Goal: Transaction & Acquisition: Purchase product/service

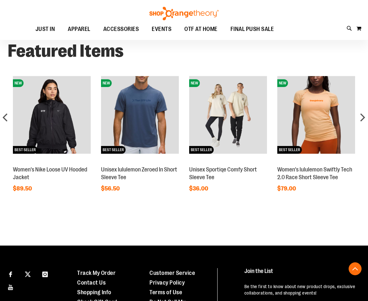
scroll to position [355, 0]
click at [55, 166] on link "Women's Nike Loose UV Hooded Jacket" at bounding box center [50, 173] width 74 height 14
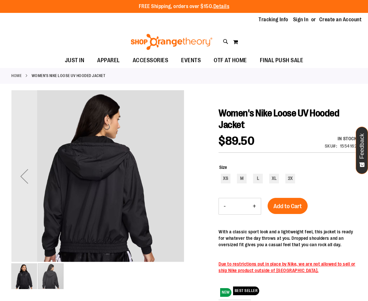
click at [21, 275] on img "image 1 of 2" at bounding box center [24, 277] width 26 height 26
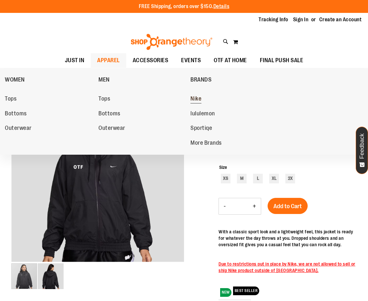
click at [196, 100] on span "Nike" at bounding box center [195, 100] width 11 height 8
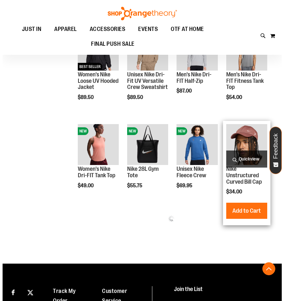
scroll to position [193, 0]
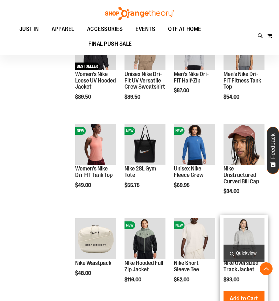
click at [252, 253] on span "Quickview" at bounding box center [244, 253] width 41 height 17
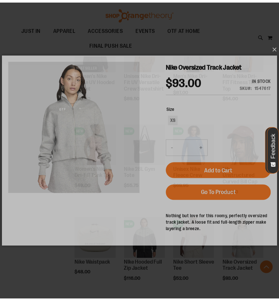
scroll to position [0, 0]
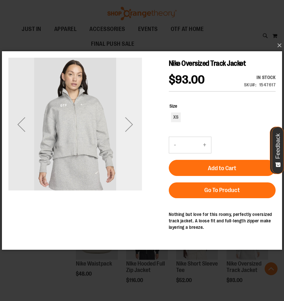
click at [126, 129] on div "Next" at bounding box center [129, 125] width 26 height 26
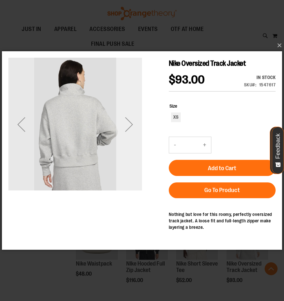
click at [126, 129] on div "Next" at bounding box center [129, 125] width 26 height 26
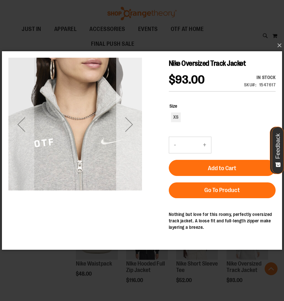
click at [125, 129] on div "Next" at bounding box center [129, 125] width 26 height 26
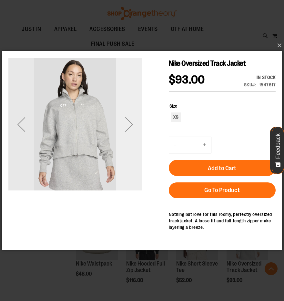
click at [125, 129] on div "Next" at bounding box center [129, 125] width 26 height 26
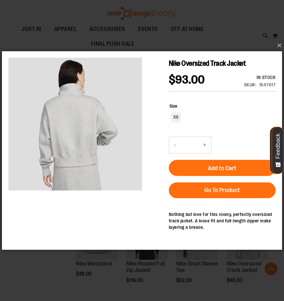
click at [219, 35] on div "×" at bounding box center [142, 150] width 284 height 301
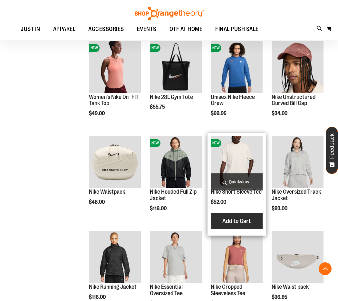
scroll to position [295, 0]
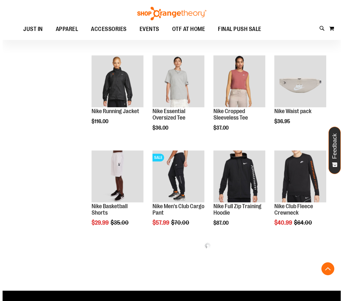
scroll to position [553, 0]
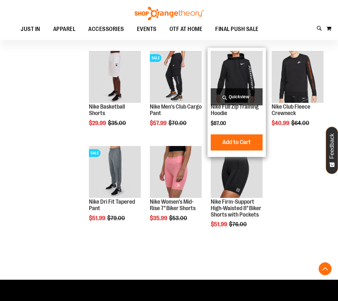
click at [235, 95] on span "Quickview" at bounding box center [237, 96] width 52 height 17
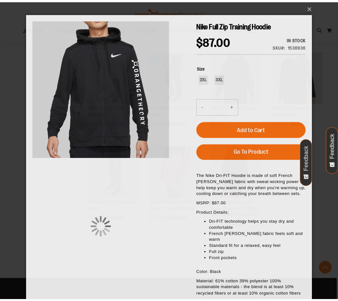
scroll to position [0, 0]
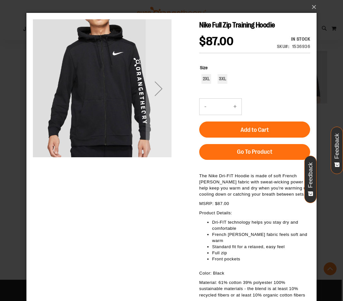
click at [162, 92] on div "Next" at bounding box center [159, 89] width 26 height 26
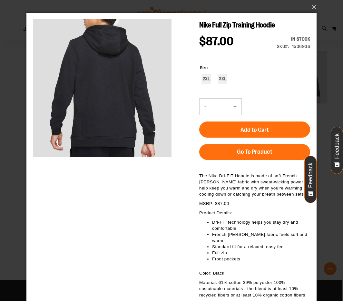
click at [279, 24] on div "×" at bounding box center [171, 150] width 343 height 301
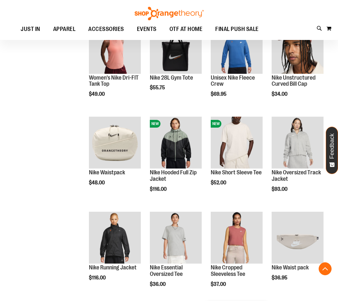
scroll to position [295, 0]
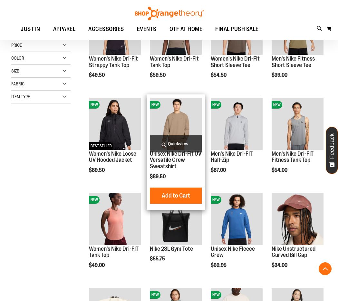
scroll to position [101, 0]
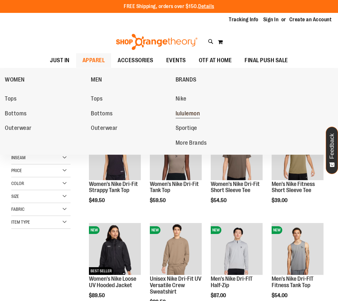
click at [182, 112] on span "lululemon" at bounding box center [188, 114] width 25 height 8
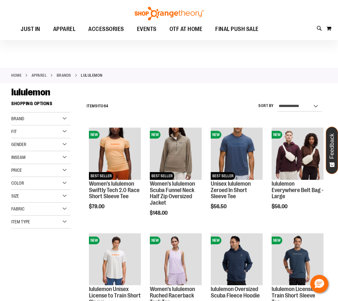
scroll to position [32, 0]
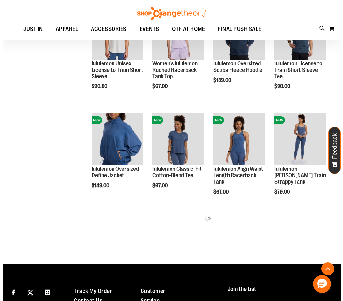
scroll to position [290, 0]
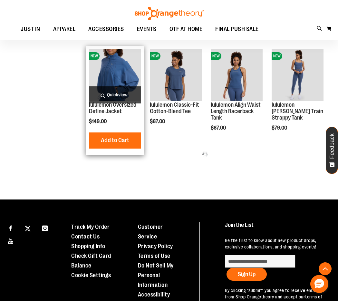
click at [108, 91] on span "Quickview" at bounding box center [115, 94] width 52 height 17
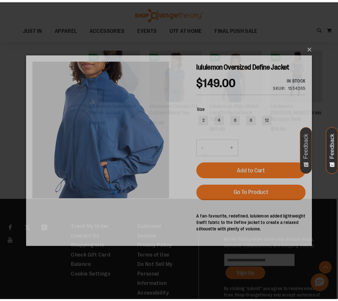
scroll to position [0, 0]
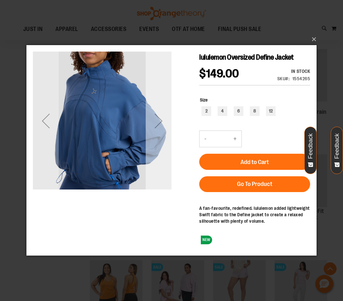
click at [162, 122] on div "Next" at bounding box center [159, 121] width 26 height 26
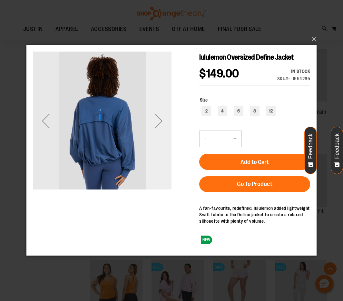
click at [162, 122] on div "Next" at bounding box center [159, 121] width 26 height 26
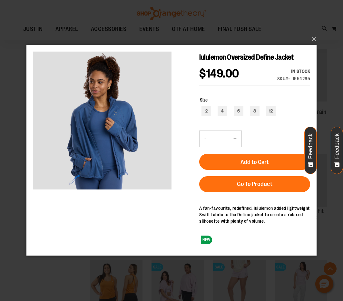
click at [198, 22] on div "×" at bounding box center [171, 150] width 343 height 301
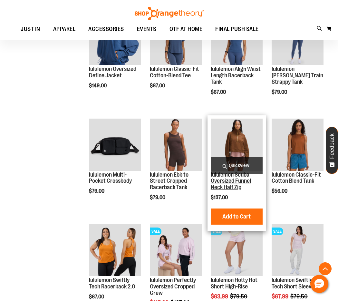
scroll to position [387, 0]
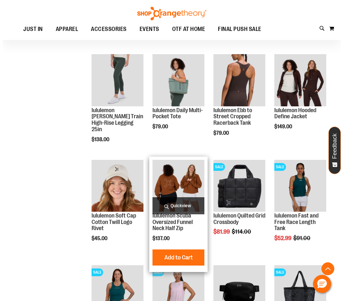
scroll to position [710, 0]
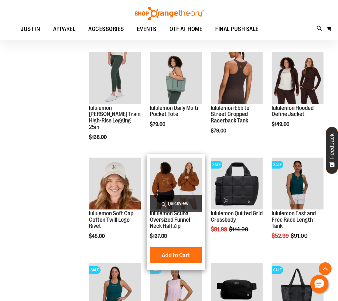
click at [186, 205] on span "Quickview" at bounding box center [176, 203] width 52 height 17
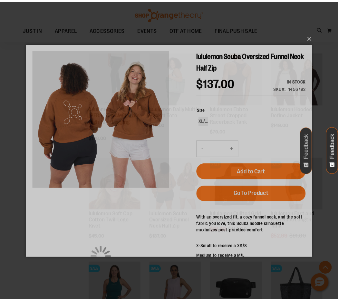
scroll to position [0, 0]
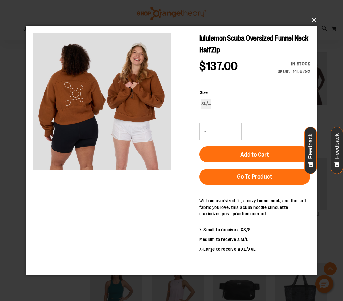
click at [188, 17] on button "×" at bounding box center [173, 20] width 290 height 14
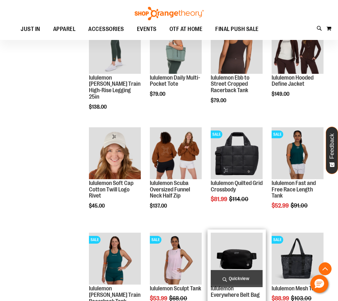
scroll to position [839, 0]
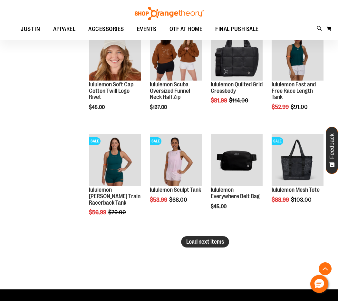
click at [218, 244] on span "Load next items" at bounding box center [205, 242] width 38 height 6
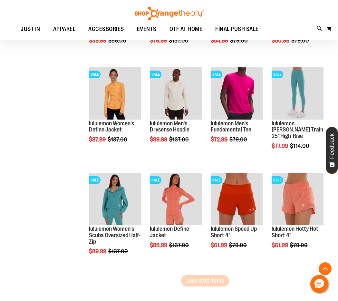
scroll to position [1129, 0]
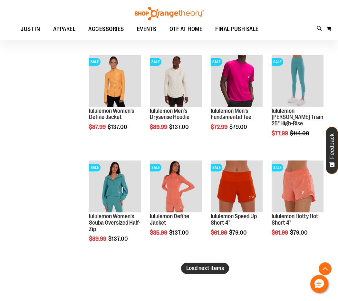
click at [210, 268] on span "Load next items" at bounding box center [205, 268] width 38 height 6
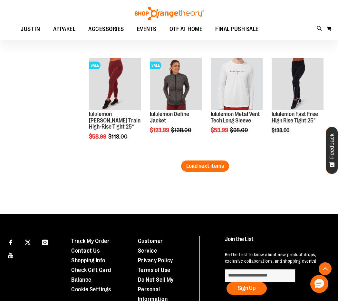
scroll to position [1548, 0]
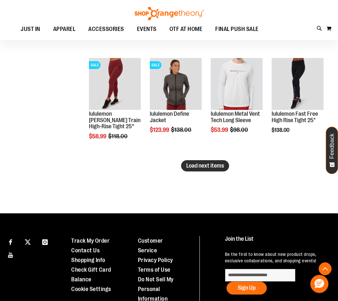
click at [201, 167] on span "Load next items" at bounding box center [205, 166] width 38 height 6
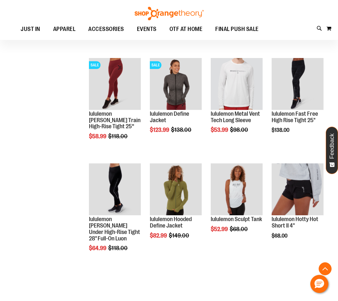
click at [171, 14] on img at bounding box center [169, 14] width 71 height 14
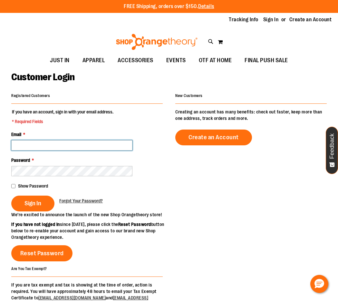
drag, startPoint x: 0, startPoint y: 0, endPoint x: 53, endPoint y: 143, distance: 152.0
click at [53, 143] on input "Email *" at bounding box center [71, 145] width 121 height 10
type input "*"
type input "**********"
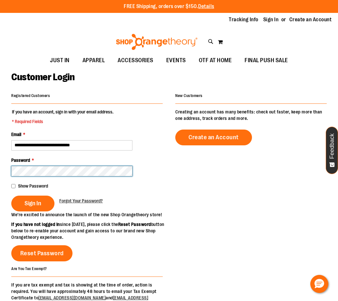
click at [11, 196] on button "Sign In" at bounding box center [32, 204] width 43 height 16
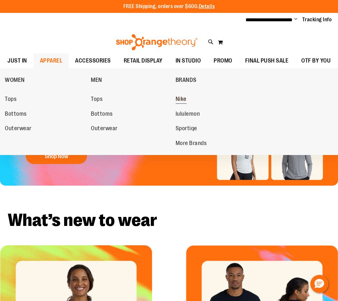
click at [182, 96] on span "Nike" at bounding box center [181, 100] width 11 height 8
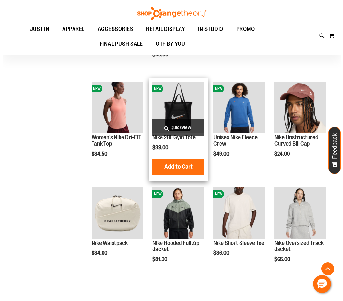
scroll to position [258, 0]
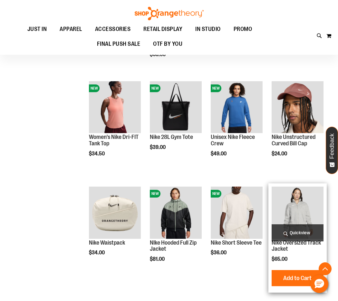
click at [299, 230] on span "Quickview" at bounding box center [298, 233] width 52 height 17
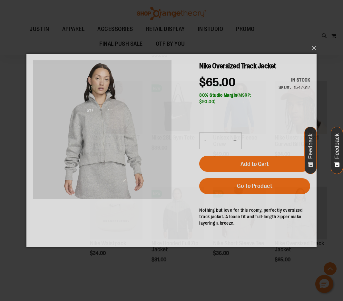
scroll to position [0, 0]
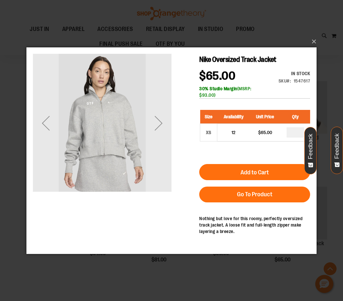
click at [207, 146] on div "Size Availability Unit Price Qty XS 12 $65.00 *" at bounding box center [254, 130] width 111 height 54
click at [160, 126] on div "Next" at bounding box center [159, 123] width 26 height 26
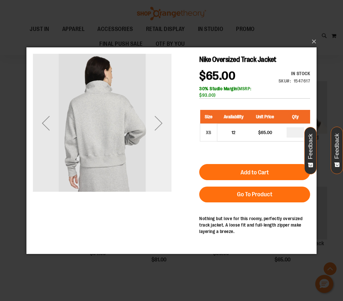
click at [160, 126] on div "Next" at bounding box center [159, 123] width 26 height 26
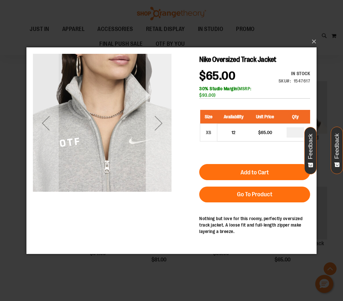
click at [160, 126] on div "Next" at bounding box center [159, 123] width 26 height 26
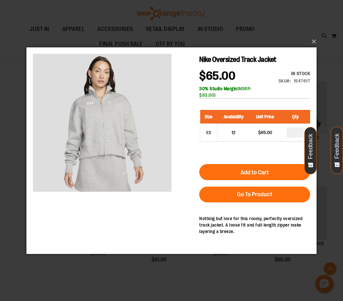
drag, startPoint x: 263, startPoint y: 174, endPoint x: 258, endPoint y: 165, distance: 10.5
click at [263, 174] on span "Add to Cart" at bounding box center [255, 172] width 28 height 7
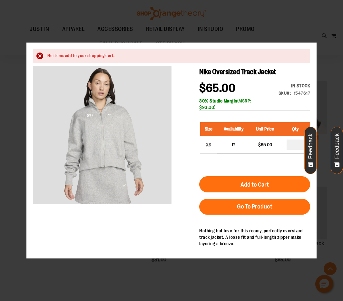
click at [314, 40] on div "×" at bounding box center [171, 150] width 343 height 301
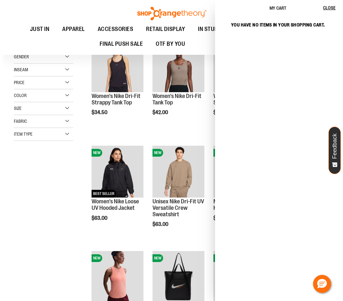
scroll to position [97, 0]
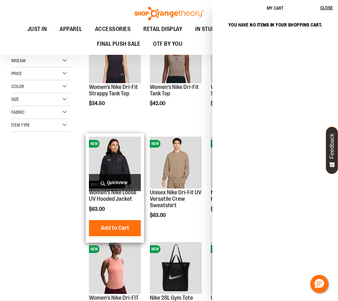
click at [120, 183] on span "Quickview" at bounding box center [115, 182] width 52 height 17
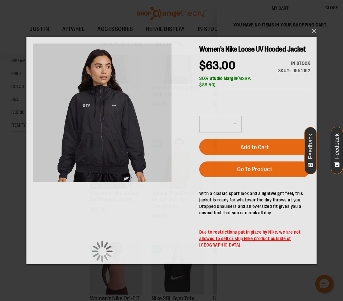
scroll to position [0, 0]
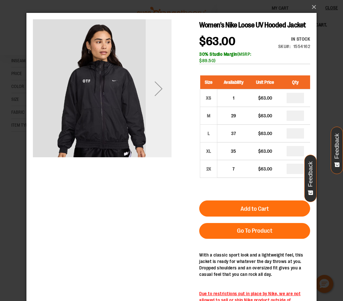
click at [160, 90] on div "Next" at bounding box center [159, 89] width 26 height 26
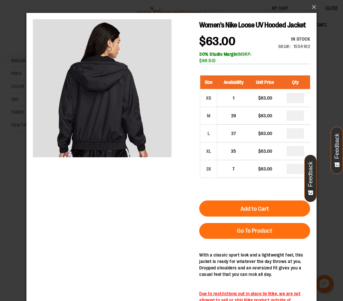
click at [329, 39] on div "×" at bounding box center [171, 150] width 343 height 301
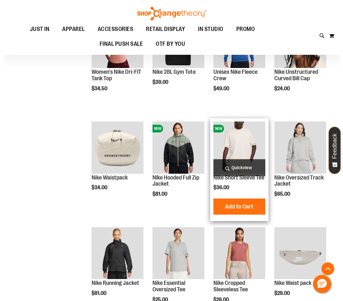
scroll to position [323, 0]
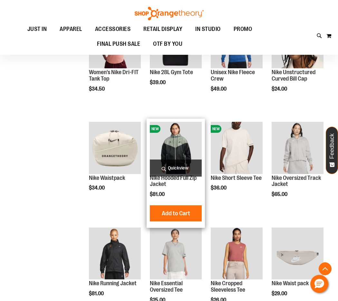
click at [180, 168] on span "Quickview" at bounding box center [176, 168] width 52 height 17
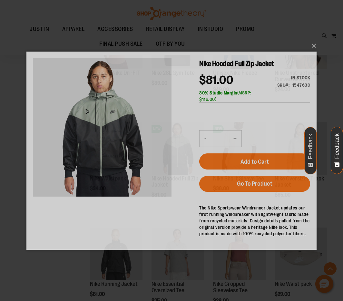
scroll to position [0, 0]
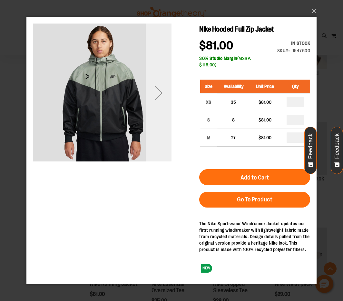
click at [163, 96] on div "Next" at bounding box center [159, 93] width 26 height 26
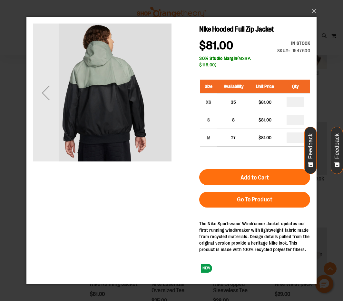
click at [49, 100] on div "Previous" at bounding box center [46, 93] width 26 height 26
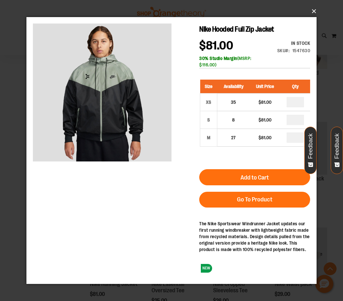
click at [314, 11] on button "×" at bounding box center [173, 11] width 290 height 14
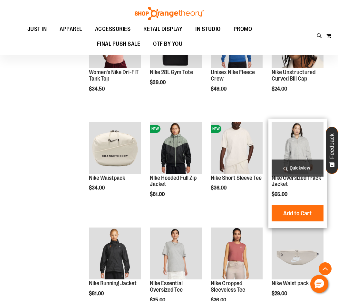
click at [304, 170] on span "Quickview" at bounding box center [298, 168] width 52 height 17
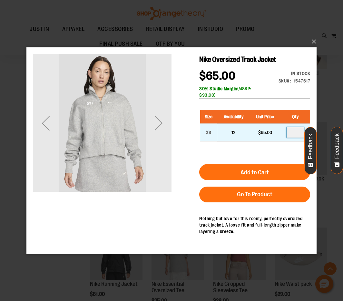
click at [296, 131] on input "number" at bounding box center [295, 132] width 17 height 10
type input "*"
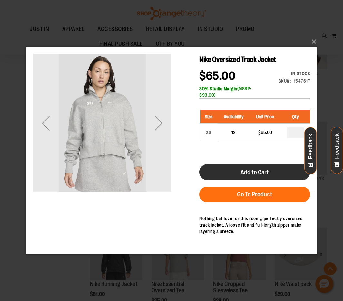
click at [281, 172] on button "Add to Cart" at bounding box center [254, 172] width 111 height 16
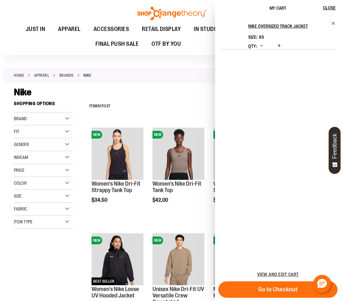
scroll to position [32, 0]
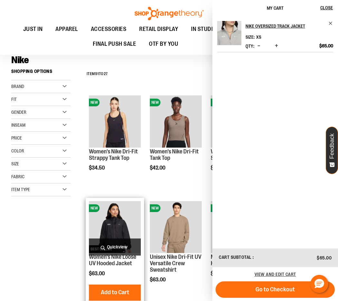
click at [117, 248] on span "Quickview" at bounding box center [115, 247] width 52 height 17
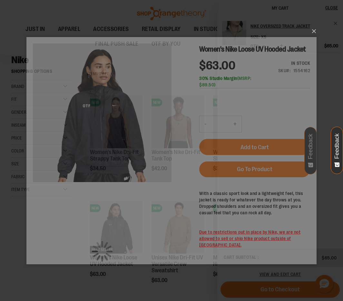
scroll to position [0, 0]
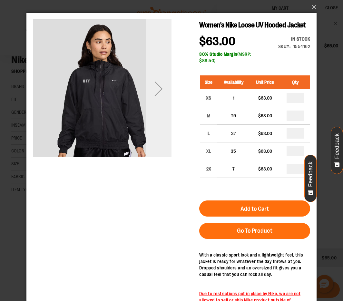
click at [159, 92] on div "Next" at bounding box center [159, 89] width 26 height 26
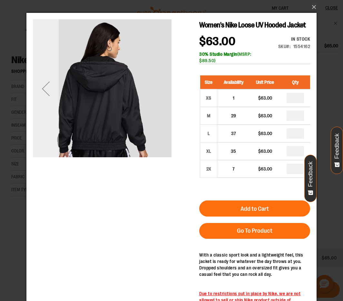
click at [44, 87] on div "Previous" at bounding box center [46, 89] width 26 height 26
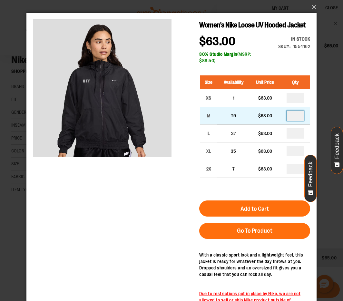
click at [297, 114] on input "number" at bounding box center [295, 116] width 17 height 10
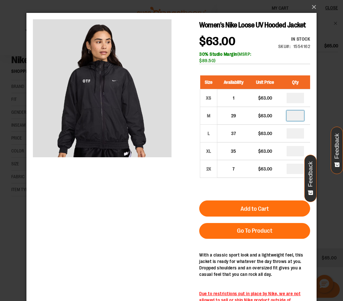
type input "*"
click at [267, 206] on span "Add to Cart" at bounding box center [255, 209] width 28 height 7
click at [311, 6] on button "×" at bounding box center [173, 7] width 290 height 14
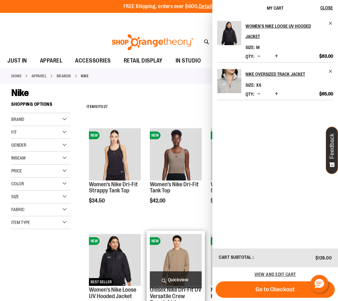
click at [178, 278] on span "Quickview" at bounding box center [176, 280] width 52 height 17
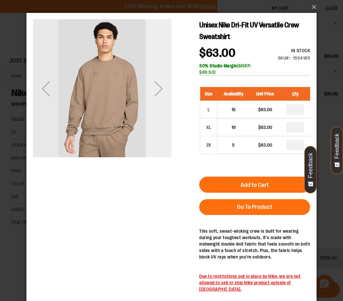
click at [158, 92] on div "Next" at bounding box center [159, 89] width 26 height 26
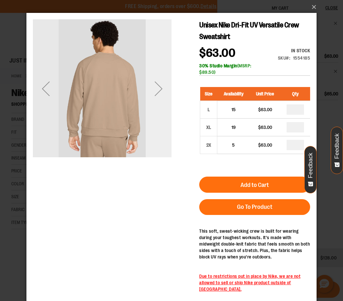
click at [158, 92] on div "Next" at bounding box center [159, 89] width 26 height 26
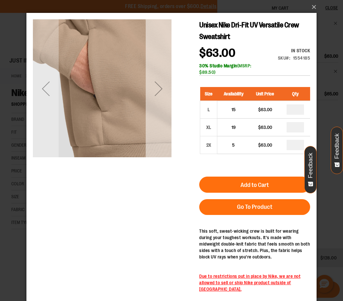
click at [158, 92] on div "Next" at bounding box center [159, 89] width 26 height 26
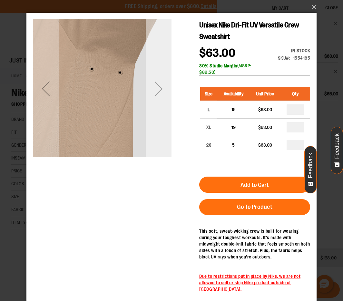
click at [158, 92] on div "Next" at bounding box center [159, 89] width 26 height 26
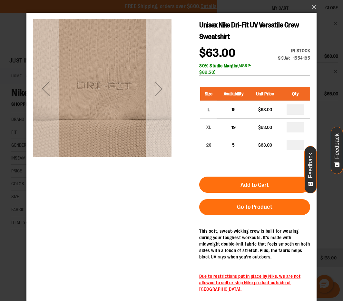
click at [158, 92] on div "Next" at bounding box center [159, 89] width 26 height 26
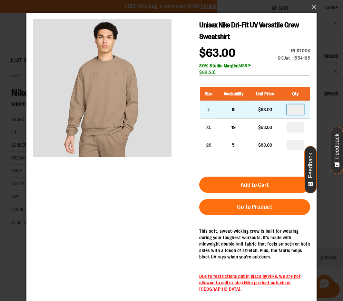
click at [298, 111] on input "number" at bounding box center [295, 110] width 17 height 10
type input "*"
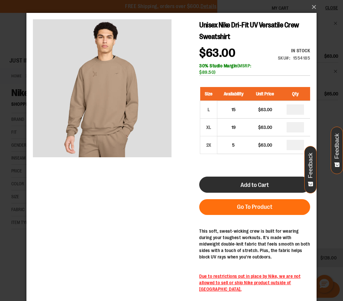
click at [272, 188] on button "Add to Cart" at bounding box center [254, 185] width 111 height 16
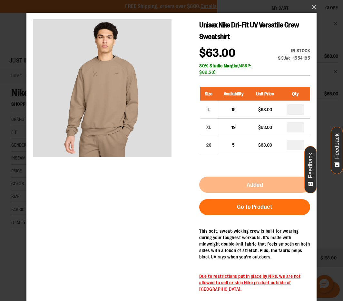
click at [323, 68] on div "×" at bounding box center [171, 150] width 343 height 301
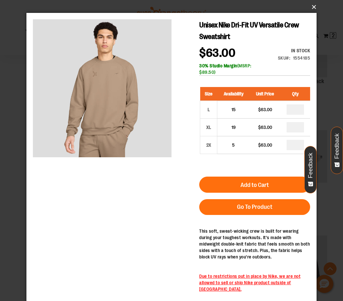
click at [315, 8] on button "×" at bounding box center [173, 7] width 290 height 14
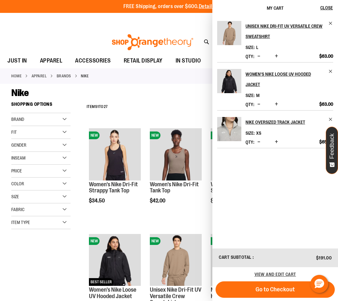
click at [181, 78] on div "Home APPAREL BRANDS Nike" at bounding box center [169, 75] width 338 height 15
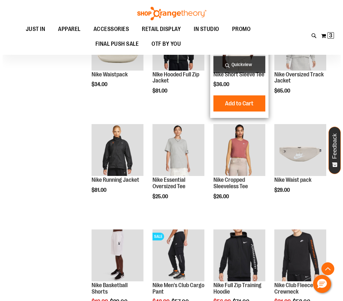
scroll to position [440, 0]
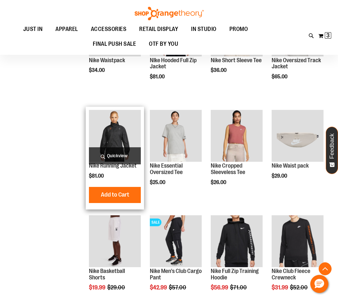
click at [115, 155] on span "Quickview" at bounding box center [115, 155] width 52 height 17
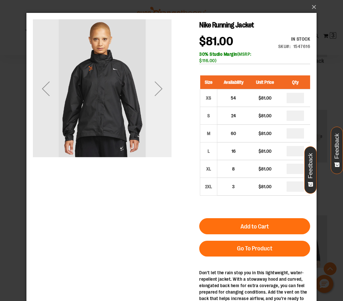
click at [158, 88] on div "Next" at bounding box center [159, 89] width 26 height 26
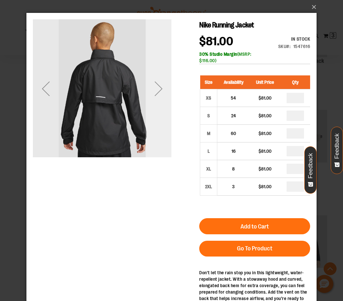
click at [158, 88] on div "Next" at bounding box center [159, 89] width 26 height 26
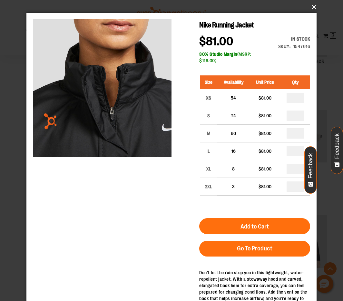
click at [313, 7] on button "×" at bounding box center [173, 7] width 290 height 14
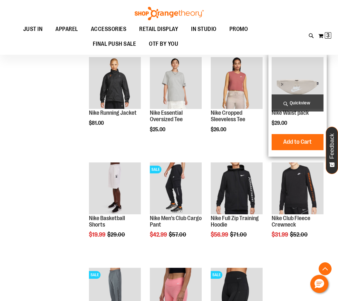
scroll to position [440, 0]
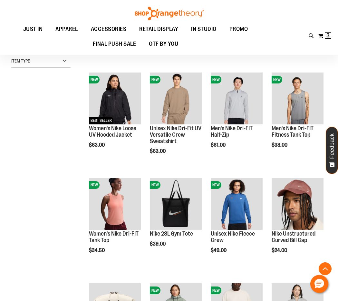
scroll to position [55, 0]
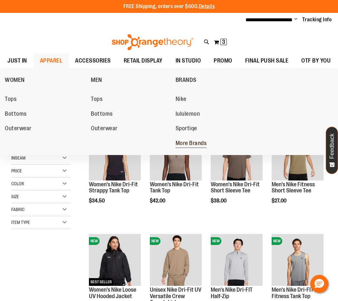
click at [192, 141] on span "More Brands" at bounding box center [191, 144] width 31 height 8
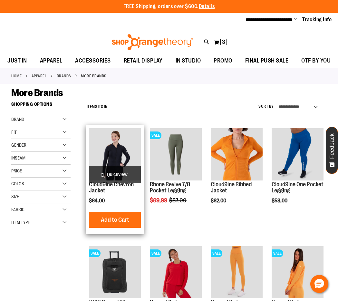
click at [123, 176] on span "Quickview" at bounding box center [115, 174] width 52 height 17
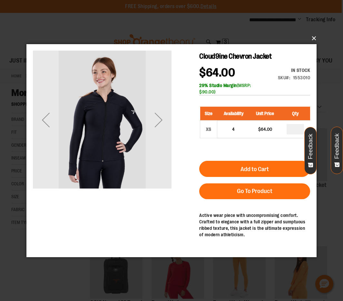
click at [313, 37] on button "×" at bounding box center [173, 38] width 290 height 14
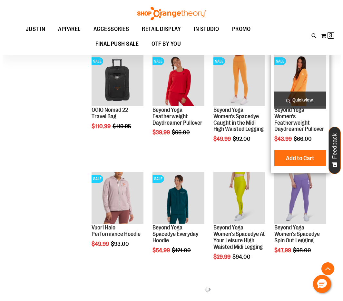
scroll to position [193, 0]
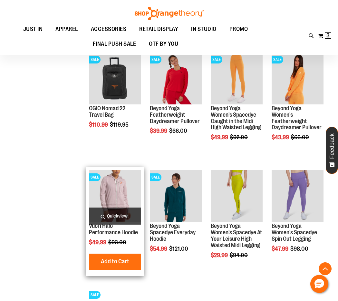
click at [118, 215] on span "Quickview" at bounding box center [115, 216] width 52 height 17
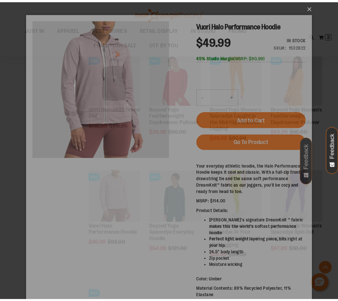
scroll to position [0, 0]
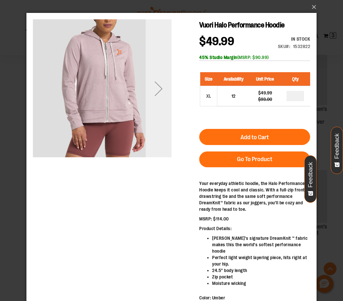
click at [161, 89] on div "Next" at bounding box center [159, 89] width 26 height 26
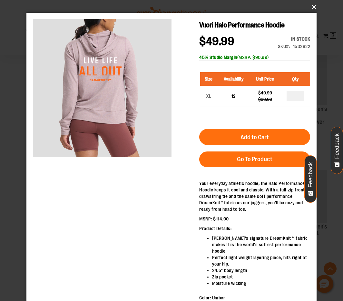
click at [313, 5] on button "×" at bounding box center [173, 7] width 290 height 14
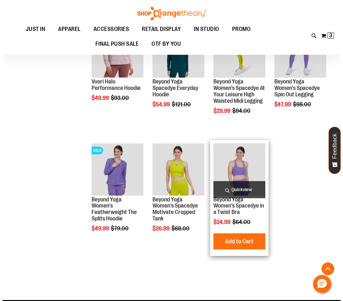
scroll to position [322, 0]
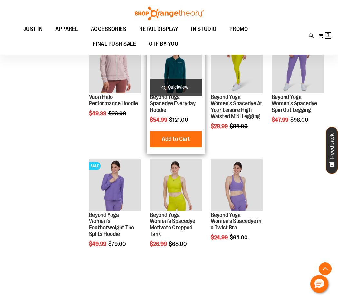
click at [175, 89] on span "Quickview" at bounding box center [176, 87] width 52 height 17
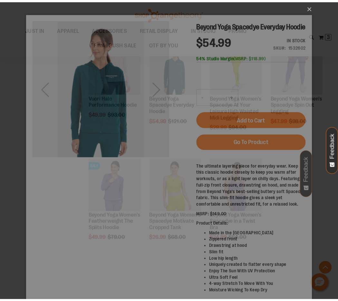
scroll to position [0, 0]
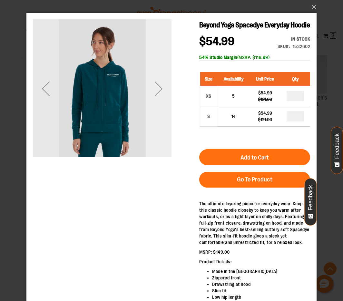
click at [155, 90] on div "Next" at bounding box center [159, 89] width 26 height 26
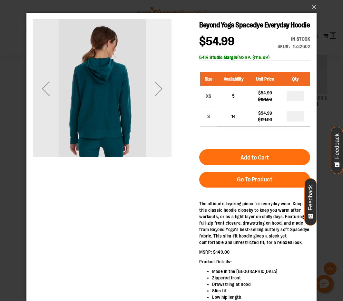
click at [155, 90] on div "Next" at bounding box center [159, 89] width 26 height 26
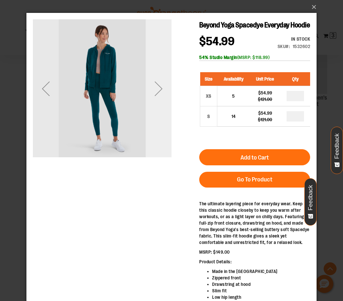
click at [156, 89] on div "Next" at bounding box center [159, 89] width 26 height 26
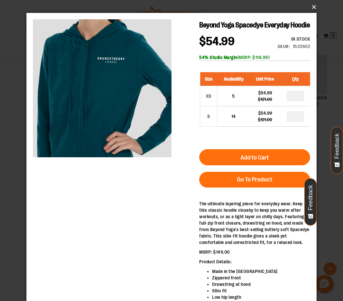
click at [316, 8] on button "×" at bounding box center [173, 7] width 290 height 14
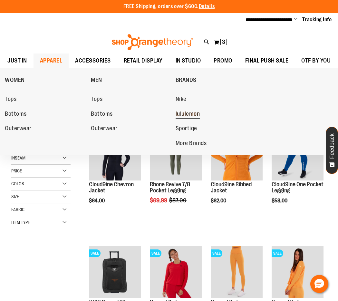
click at [182, 112] on span "lululemon" at bounding box center [188, 115] width 25 height 8
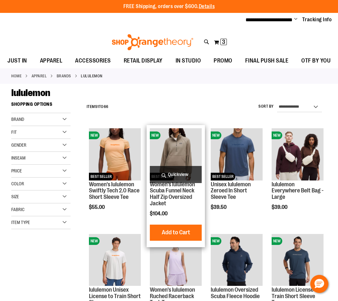
click at [178, 173] on span "Quickview" at bounding box center [176, 174] width 52 height 17
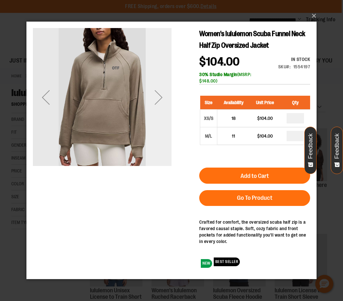
click at [159, 95] on div "Next" at bounding box center [159, 98] width 26 height 26
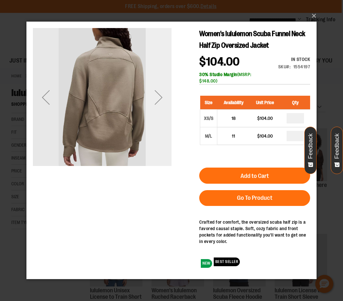
click at [159, 95] on div "Next" at bounding box center [159, 98] width 26 height 26
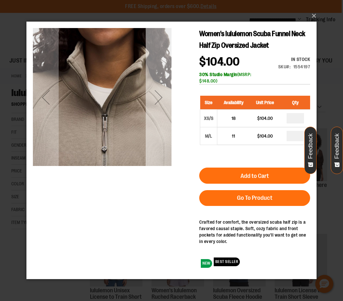
click at [159, 95] on div "Next" at bounding box center [159, 98] width 26 height 26
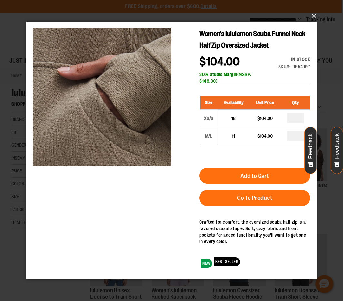
click at [315, 15] on button "×" at bounding box center [173, 16] width 290 height 14
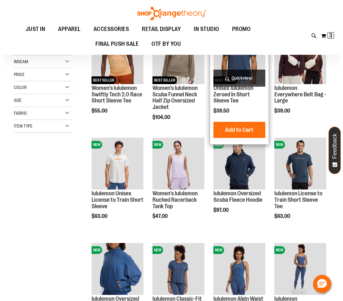
scroll to position [96, 0]
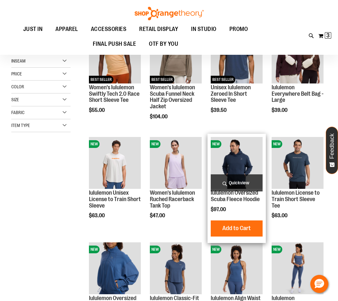
click at [230, 185] on span "Quickview" at bounding box center [237, 183] width 52 height 17
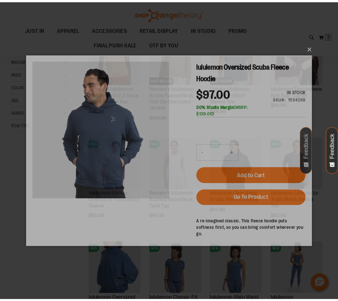
scroll to position [0, 0]
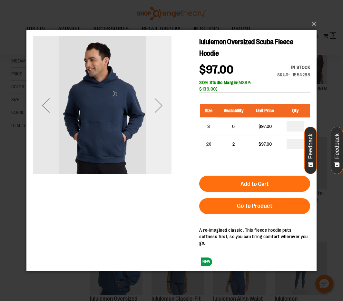
click at [161, 106] on div "Next" at bounding box center [159, 106] width 26 height 26
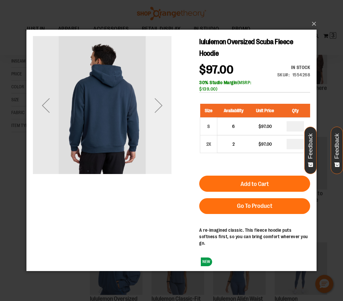
click at [161, 106] on div "Next" at bounding box center [159, 106] width 26 height 26
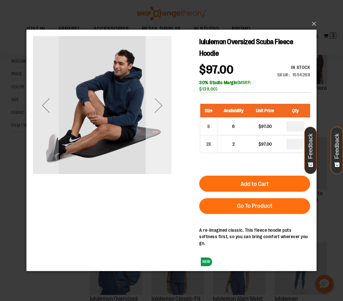
click at [161, 106] on div "Next" at bounding box center [159, 106] width 26 height 26
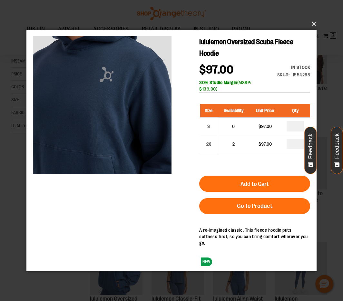
click at [284, 17] on button "×" at bounding box center [173, 24] width 290 height 14
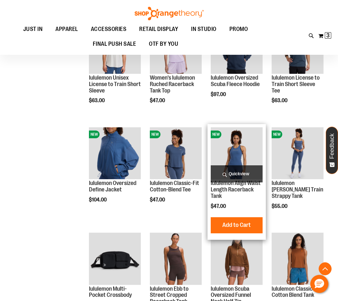
scroll to position [226, 0]
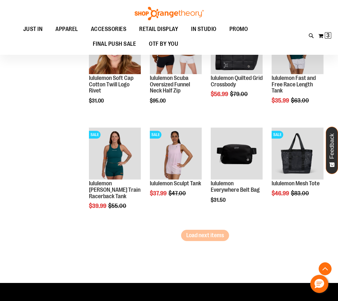
scroll to position [871, 0]
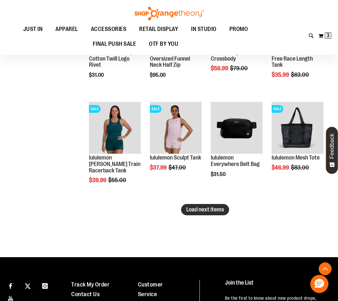
click at [190, 209] on span "Load next items" at bounding box center [205, 210] width 38 height 6
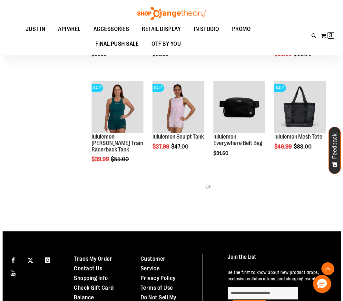
scroll to position [903, 0]
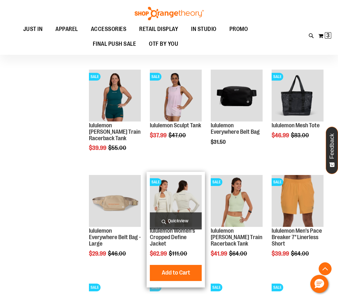
click at [173, 219] on span "Quickview" at bounding box center [176, 221] width 52 height 17
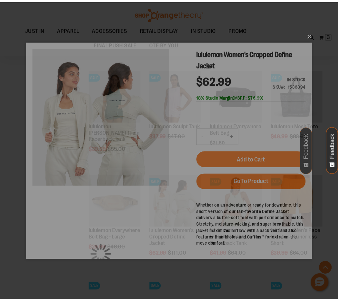
scroll to position [0, 0]
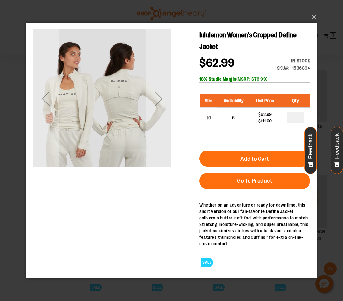
click at [323, 83] on div "×" at bounding box center [171, 150] width 343 height 301
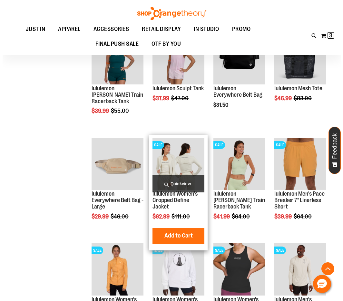
scroll to position [1097, 0]
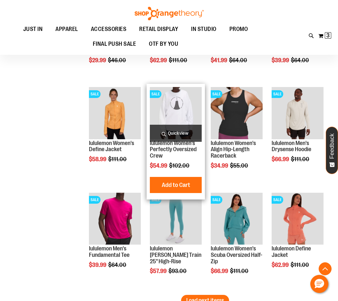
click at [186, 133] on span "Quickview" at bounding box center [176, 133] width 52 height 17
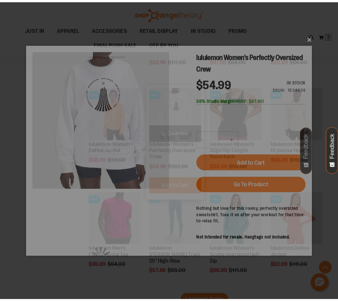
scroll to position [0, 0]
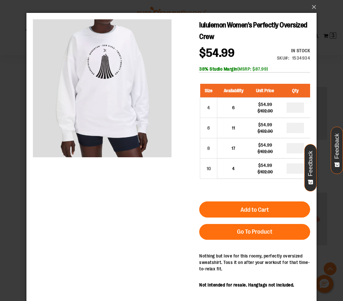
click at [14, 123] on div "×" at bounding box center [171, 150] width 343 height 301
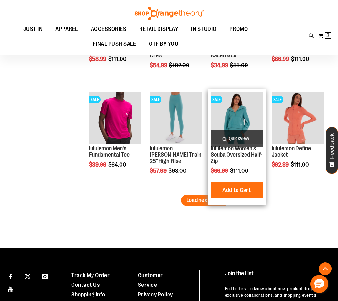
scroll to position [1226, 0]
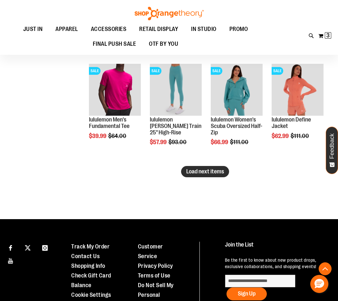
click at [210, 172] on span "Load next items" at bounding box center [205, 171] width 38 height 6
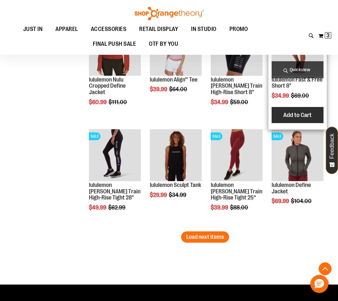
scroll to position [1484, 0]
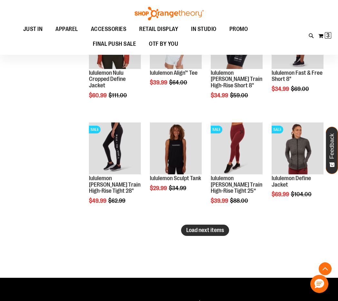
click at [187, 231] on span "Load next items" at bounding box center [205, 230] width 38 height 6
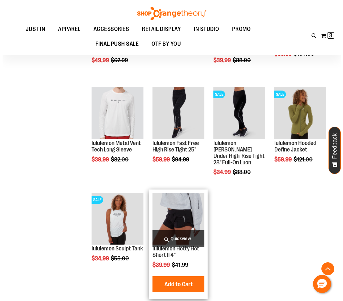
scroll to position [1613, 0]
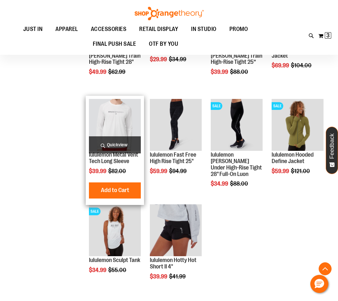
click at [121, 143] on span "Quickview" at bounding box center [115, 144] width 52 height 17
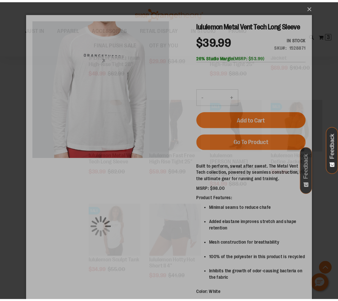
scroll to position [0, 0]
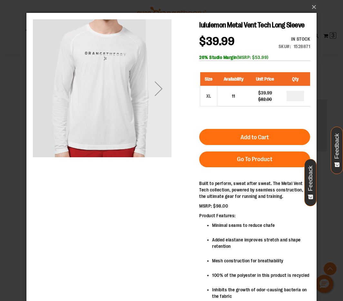
click at [327, 22] on div "×" at bounding box center [171, 150] width 343 height 301
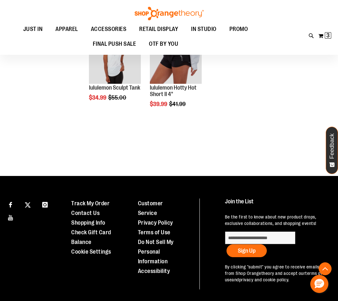
scroll to position [1774, 0]
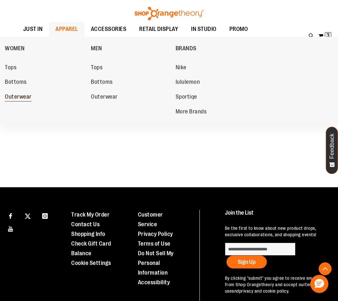
click at [19, 97] on span "Outerwear" at bounding box center [18, 98] width 27 height 8
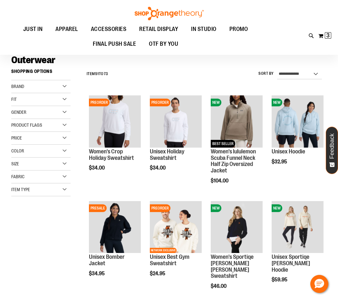
scroll to position [64, 0]
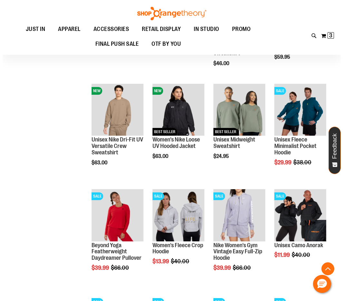
scroll to position [258, 0]
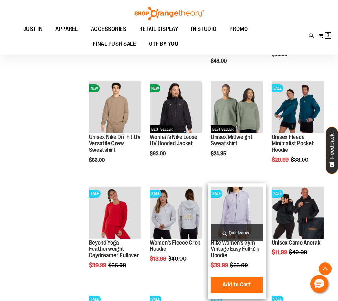
click at [243, 234] on span "Quickview" at bounding box center [237, 233] width 52 height 17
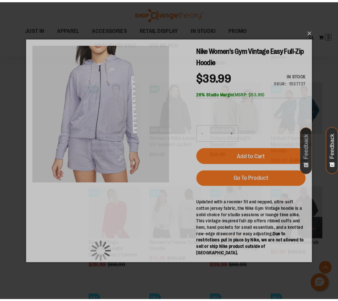
scroll to position [0, 0]
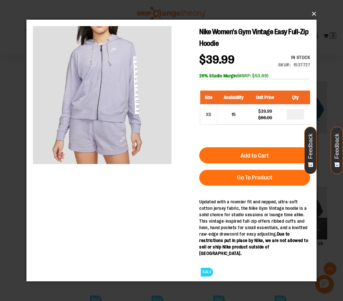
click at [314, 12] on button "×" at bounding box center [173, 14] width 290 height 14
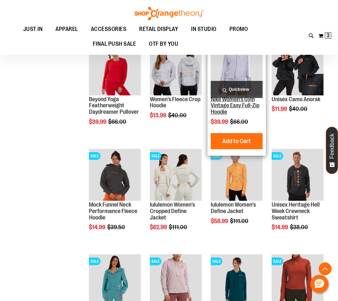
scroll to position [419, 0]
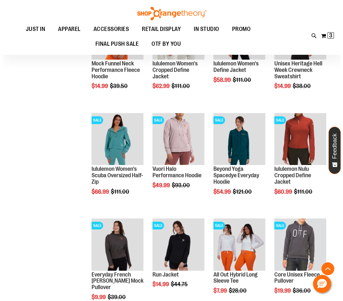
scroll to position [580, 0]
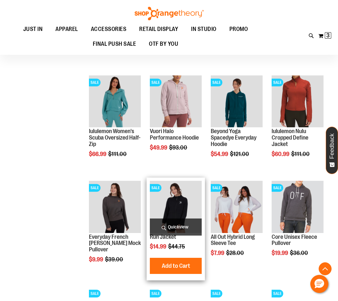
click at [177, 225] on span "Quickview" at bounding box center [176, 227] width 52 height 17
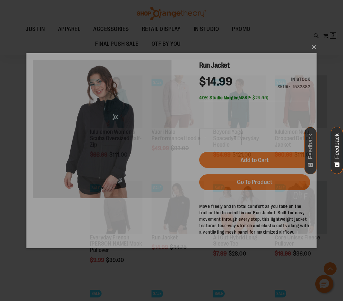
scroll to position [0, 0]
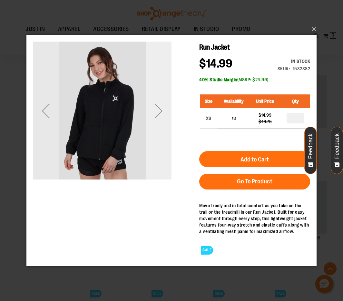
click at [156, 110] on div "Next" at bounding box center [159, 111] width 26 height 26
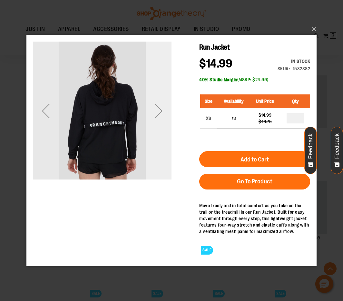
click at [156, 110] on div "Next" at bounding box center [159, 111] width 26 height 26
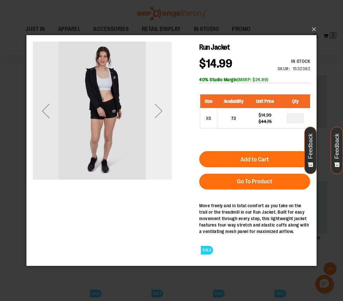
click at [156, 110] on div "Next" at bounding box center [159, 111] width 26 height 26
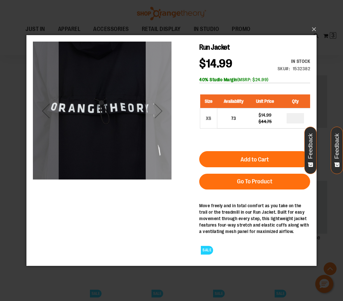
click at [158, 106] on div "Next" at bounding box center [159, 111] width 26 height 26
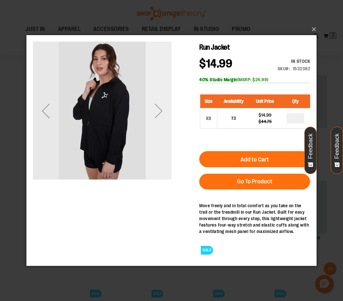
click at [158, 106] on div "Next" at bounding box center [159, 111] width 26 height 26
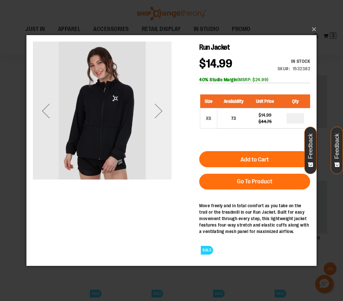
click at [158, 106] on div "Next" at bounding box center [159, 111] width 26 height 26
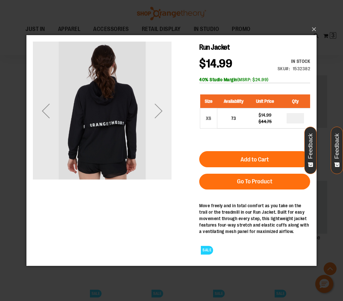
click at [158, 106] on div "Next" at bounding box center [159, 111] width 26 height 26
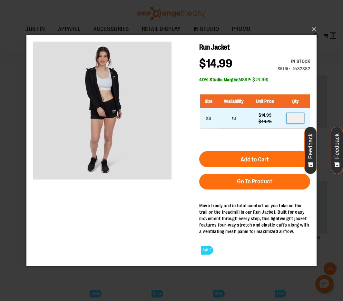
click at [301, 117] on input "number" at bounding box center [295, 118] width 17 height 10
type input "*"
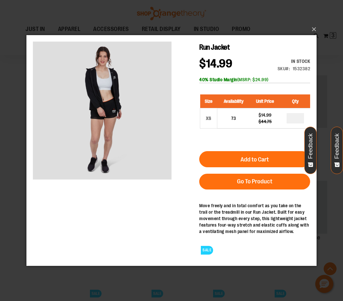
click at [267, 162] on span "Add to Cart" at bounding box center [255, 159] width 28 height 7
click at [314, 28] on button "×" at bounding box center [173, 29] width 290 height 14
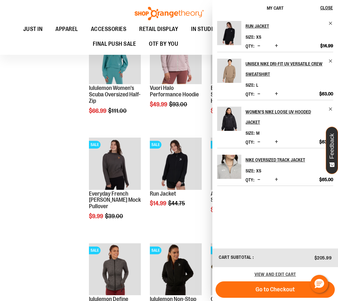
scroll to position [807, 0]
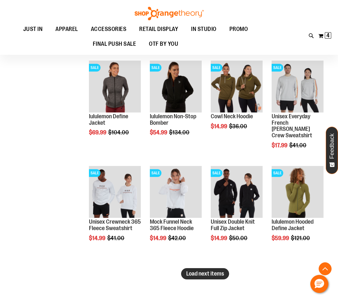
click at [201, 273] on span "Load next items" at bounding box center [205, 274] width 38 height 6
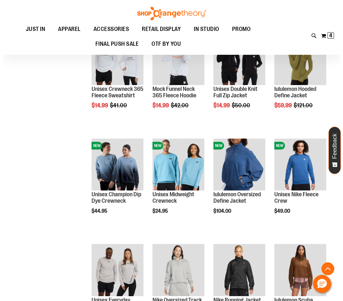
scroll to position [1000, 0]
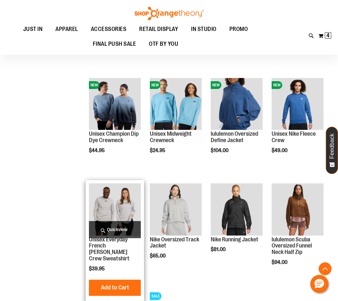
click at [117, 226] on span "Quickview" at bounding box center [115, 229] width 52 height 17
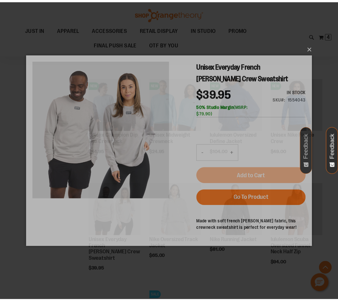
scroll to position [0, 0]
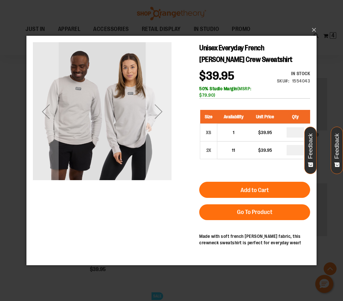
click at [161, 111] on div "Next" at bounding box center [159, 112] width 26 height 26
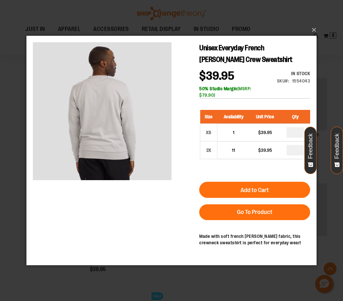
click at [15, 137] on div "×" at bounding box center [171, 150] width 343 height 301
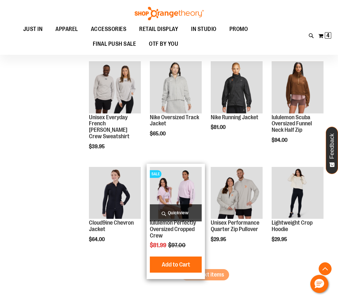
scroll to position [1194, 0]
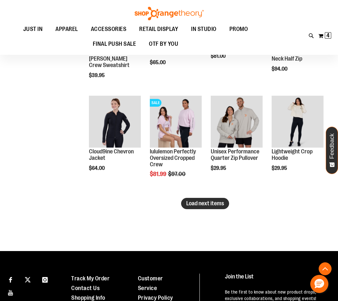
click at [197, 200] on span "Load next items" at bounding box center [205, 203] width 38 height 6
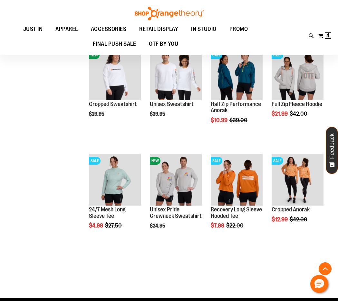
scroll to position [1484, 0]
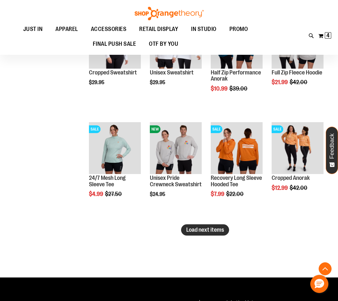
click at [202, 231] on span "Load next items" at bounding box center [205, 230] width 38 height 6
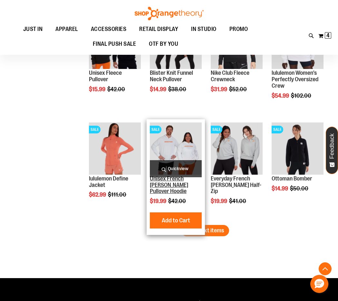
scroll to position [1807, 0]
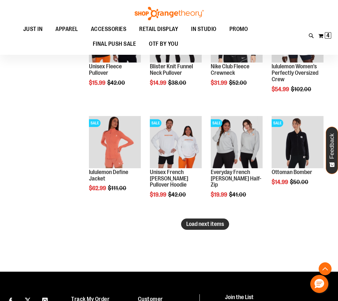
click at [212, 225] on span "Load next items" at bounding box center [205, 224] width 38 height 6
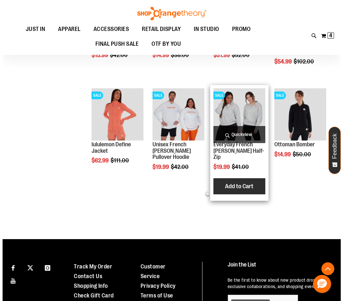
scroll to position [1871, 0]
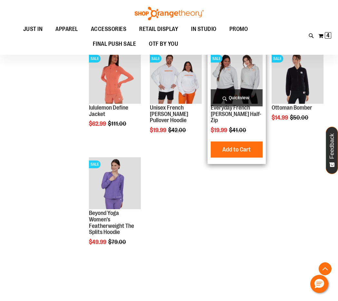
click at [246, 95] on span "Quickview" at bounding box center [237, 97] width 52 height 17
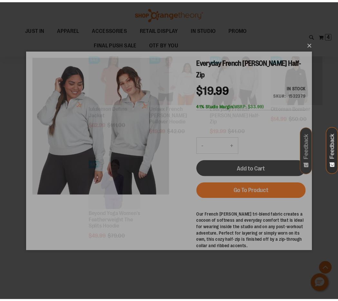
scroll to position [0, 0]
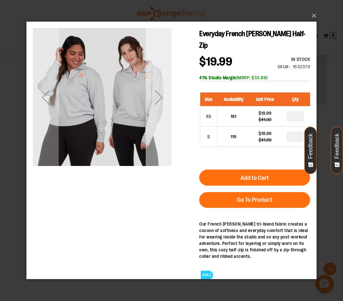
click at [156, 96] on div "Next" at bounding box center [159, 98] width 26 height 26
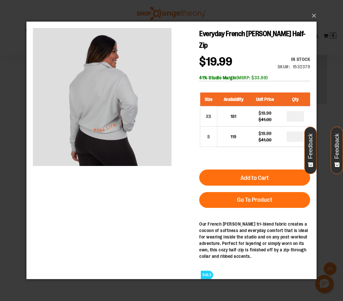
click at [22, 136] on div "×" at bounding box center [171, 150] width 343 height 301
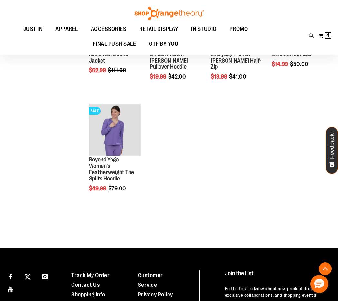
scroll to position [1775, 0]
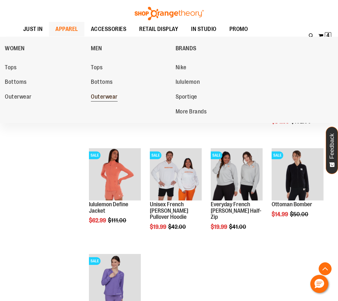
click at [110, 97] on span "Outerwear" at bounding box center [104, 98] width 27 height 8
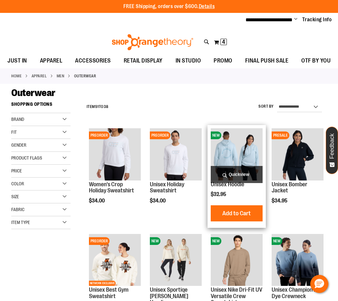
click at [235, 173] on span "Quickview" at bounding box center [237, 174] width 52 height 17
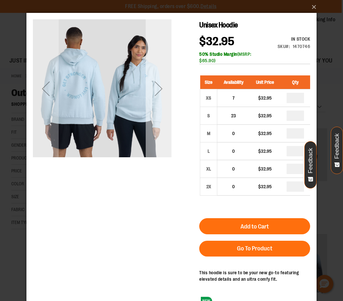
click at [161, 87] on div "Next" at bounding box center [159, 89] width 26 height 26
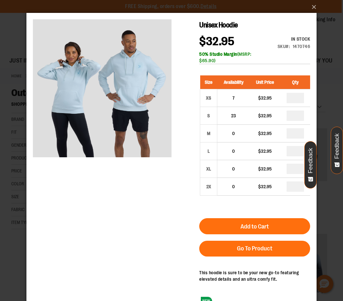
click at [329, 92] on div "×" at bounding box center [171, 150] width 343 height 301
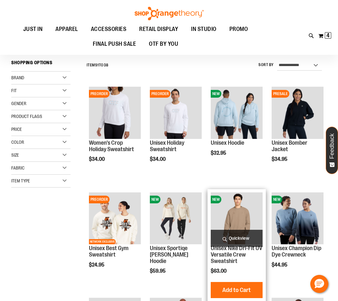
scroll to position [96, 0]
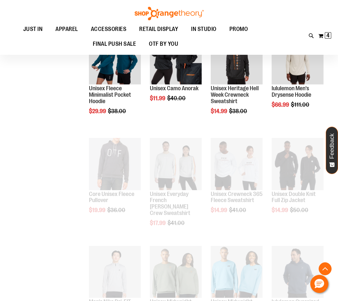
scroll to position [322, 0]
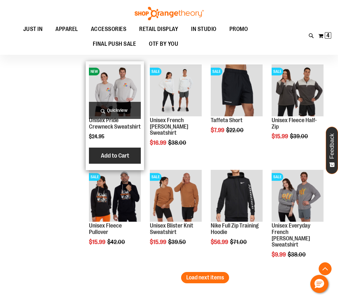
scroll to position [839, 0]
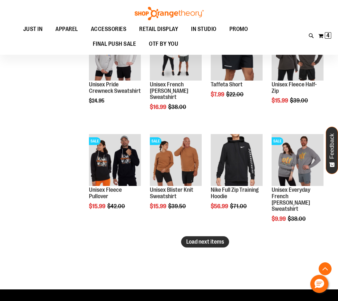
click at [192, 243] on span "Load next items" at bounding box center [205, 242] width 38 height 6
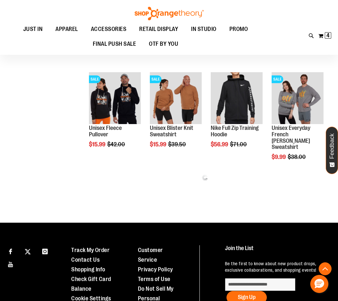
scroll to position [903, 0]
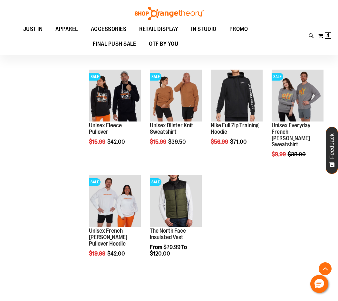
drag, startPoint x: 110, startPoint y: 92, endPoint x: 28, endPoint y: 160, distance: 106.3
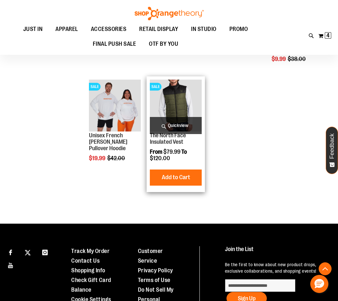
scroll to position [1000, 0]
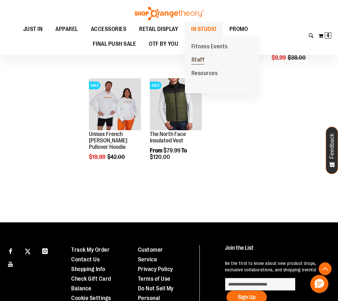
click at [199, 58] on span "Staff" at bounding box center [198, 60] width 13 height 8
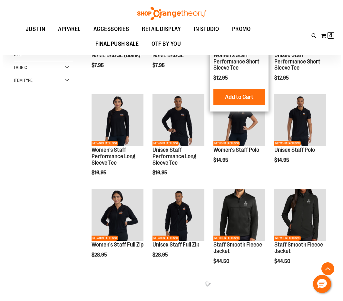
scroll to position [129, 0]
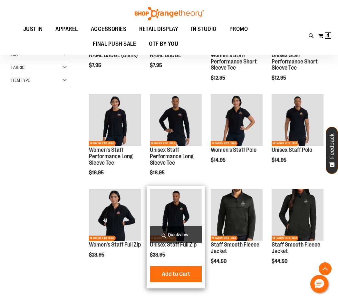
click at [173, 237] on span "Quickview" at bounding box center [176, 235] width 52 height 17
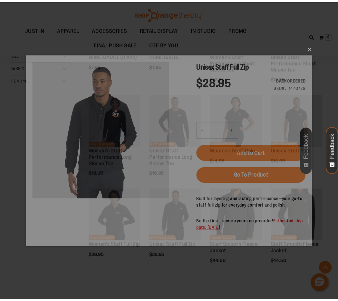
scroll to position [0, 0]
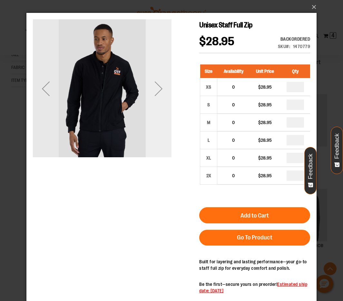
click at [162, 89] on div "Next" at bounding box center [159, 89] width 26 height 26
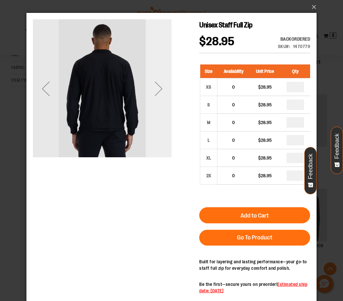
click at [159, 88] on div "Next" at bounding box center [159, 89] width 26 height 26
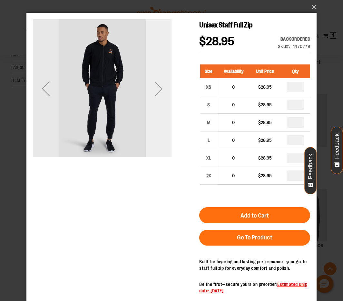
click at [160, 89] on div "Next" at bounding box center [159, 89] width 26 height 26
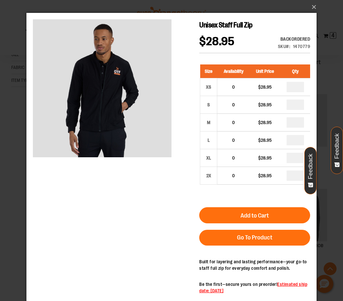
click at [331, 75] on div "×" at bounding box center [171, 150] width 343 height 301
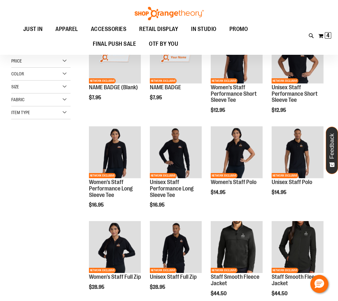
scroll to position [57, 0]
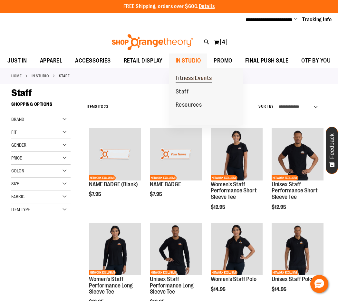
click at [190, 78] on span "Fitness Events" at bounding box center [194, 79] width 36 height 8
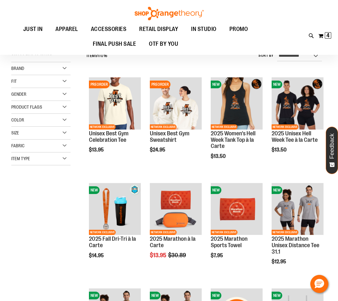
scroll to position [32, 0]
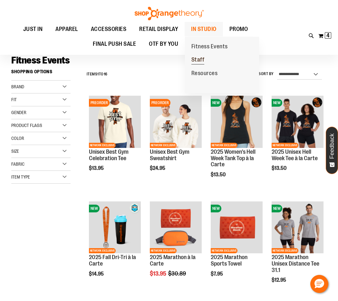
click at [200, 60] on span "Staff" at bounding box center [198, 60] width 13 height 8
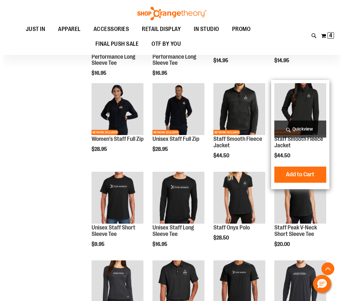
scroll to position [155, 0]
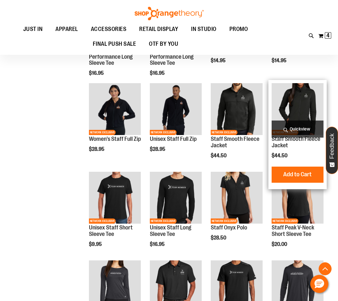
click at [303, 127] on span "Quickview" at bounding box center [298, 129] width 52 height 17
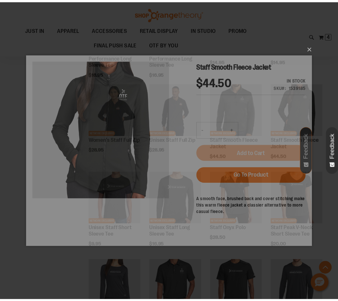
scroll to position [0, 0]
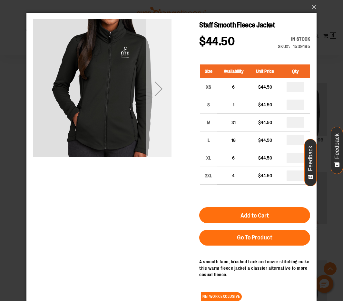
click at [155, 86] on div "Next" at bounding box center [159, 89] width 26 height 26
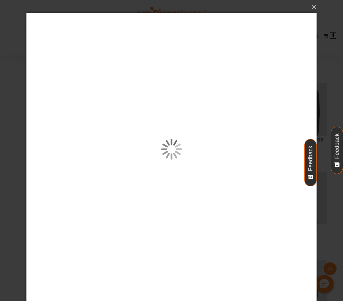
click at [335, 96] on div "×" at bounding box center [171, 150] width 343 height 301
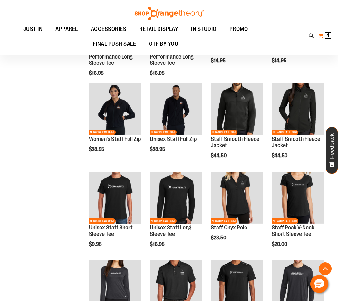
click at [328, 35] on span "4" at bounding box center [328, 35] width 3 height 6
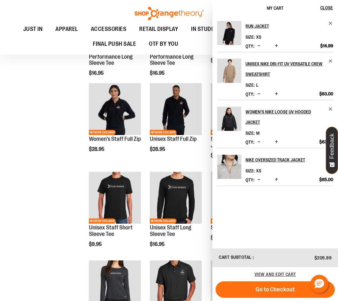
click at [232, 29] on img "Product" at bounding box center [229, 33] width 24 height 24
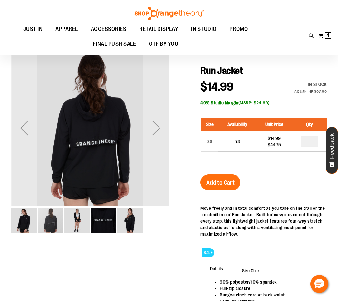
scroll to position [32, 0]
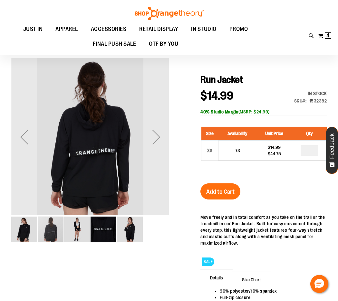
click at [80, 233] on img "image 3 of 5" at bounding box center [77, 230] width 26 height 26
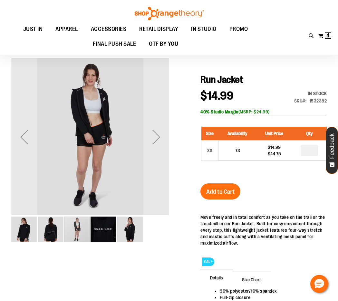
click at [101, 236] on img "image 4 of 5" at bounding box center [104, 230] width 26 height 26
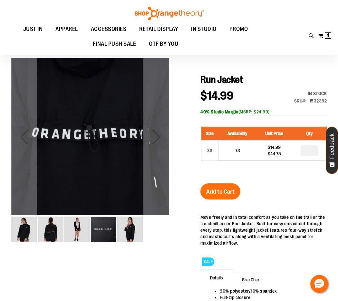
click at [122, 232] on img "image 5 of 5" at bounding box center [130, 230] width 26 height 26
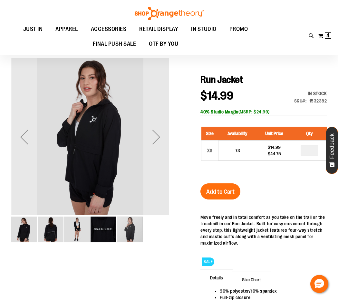
click at [72, 229] on img "image 3 of 5" at bounding box center [77, 230] width 26 height 26
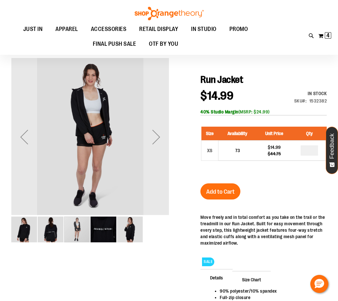
click at [55, 230] on img "image 2 of 5" at bounding box center [51, 230] width 26 height 26
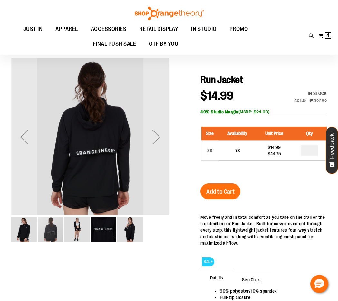
click at [24, 229] on img "image 1 of 5" at bounding box center [24, 230] width 26 height 26
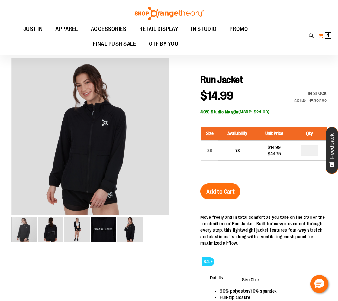
click at [328, 35] on span "4" at bounding box center [328, 35] width 3 height 6
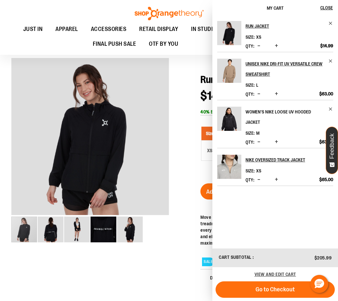
click at [261, 109] on h2 "Women's Nike Loose UV Hooded Jacket" at bounding box center [285, 117] width 79 height 21
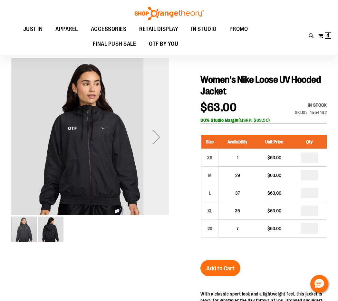
scroll to position [32, 0]
click at [155, 134] on div "Next" at bounding box center [157, 137] width 26 height 26
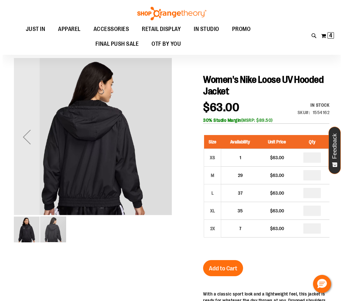
scroll to position [0, 0]
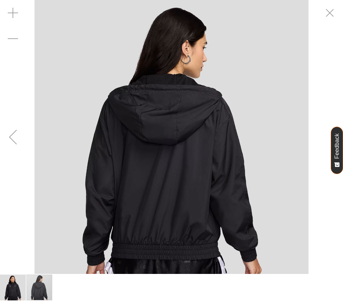
click at [11, 287] on img "image 1 of 2" at bounding box center [13, 288] width 26 height 26
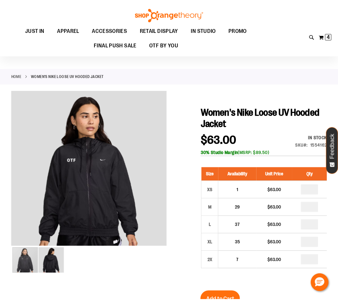
scroll to position [32, 0]
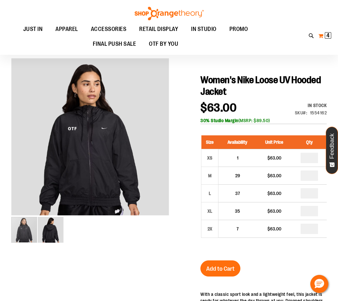
click at [329, 36] on span "4" at bounding box center [328, 35] width 3 height 6
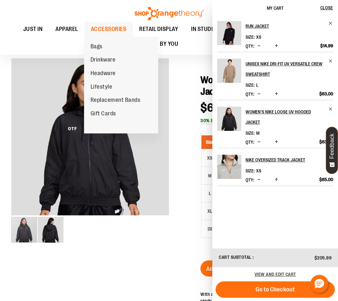
click at [98, 30] on span "ACCESSORIES" at bounding box center [109, 29] width 36 height 15
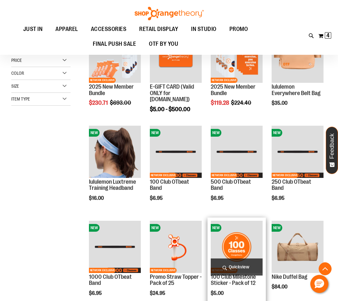
scroll to position [290, 0]
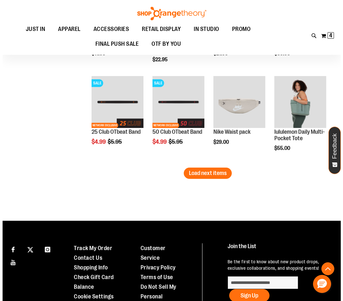
scroll to position [871, 0]
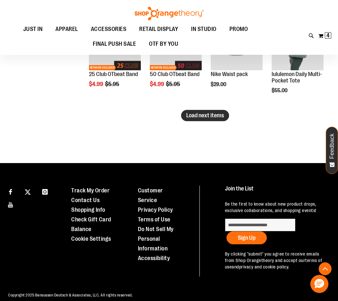
click at [202, 115] on span "Load next items" at bounding box center [205, 115] width 38 height 6
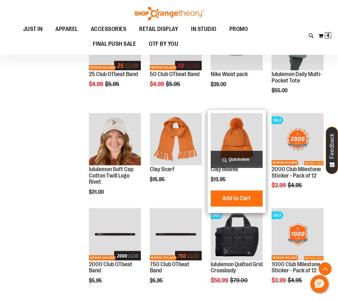
click at [240, 157] on span "Quickview" at bounding box center [237, 159] width 52 height 17
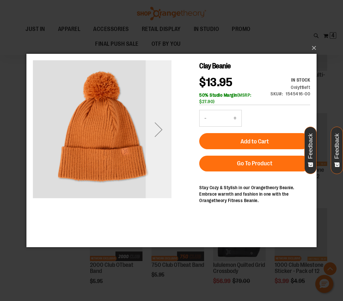
click at [158, 133] on div "Next" at bounding box center [159, 130] width 26 height 26
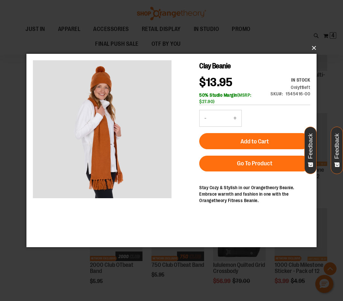
click at [312, 48] on button "×" at bounding box center [173, 48] width 290 height 14
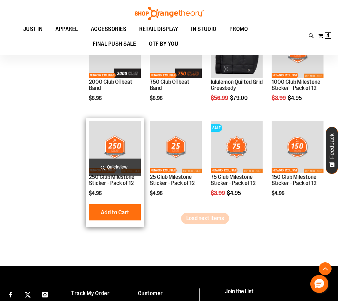
scroll to position [1097, 0]
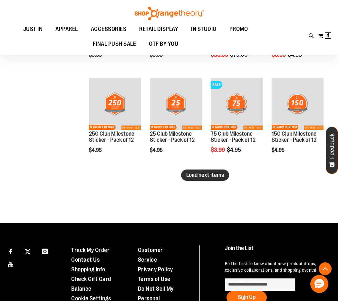
click at [222, 174] on span "Load next items" at bounding box center [205, 175] width 38 height 6
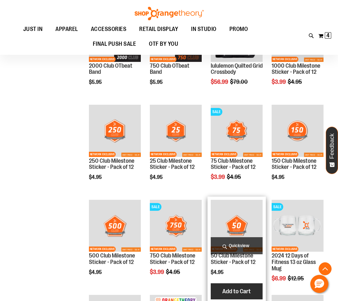
scroll to position [1194, 0]
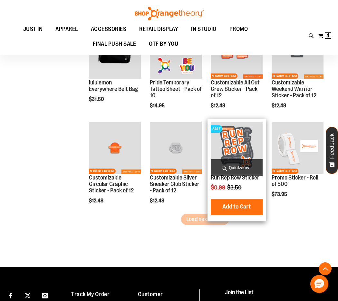
scroll to position [1355, 0]
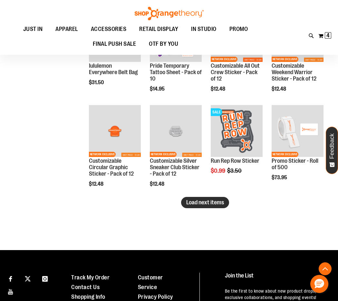
click at [208, 201] on span "Load next items" at bounding box center [205, 202] width 38 height 6
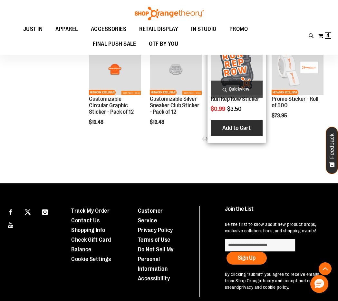
scroll to position [1419, 0]
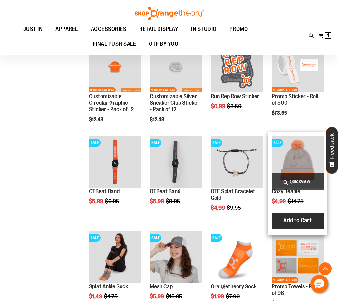
click at [299, 220] on span "Add to Cart" at bounding box center [298, 220] width 28 height 7
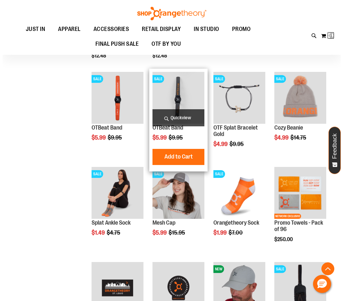
scroll to position [1484, 0]
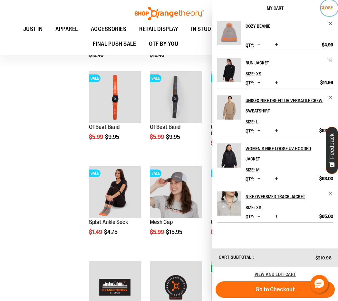
click at [324, 10] on span "Close" at bounding box center [327, 7] width 13 height 5
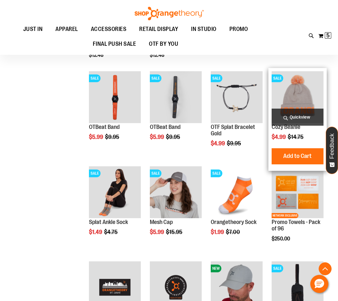
click at [309, 116] on span "Quickview" at bounding box center [298, 117] width 52 height 17
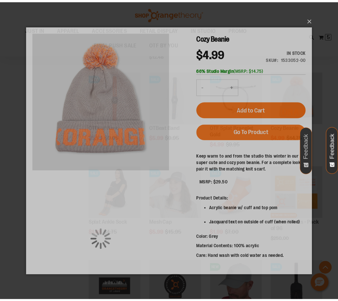
scroll to position [0, 0]
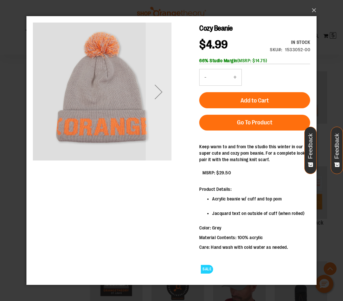
click at [154, 97] on div "Next" at bounding box center [159, 92] width 26 height 26
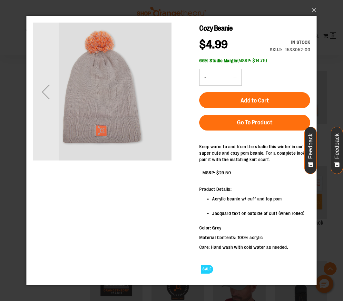
drag, startPoint x: 48, startPoint y: 85, endPoint x: 50, endPoint y: 82, distance: 3.9
click at [48, 85] on div "Previous" at bounding box center [46, 92] width 26 height 26
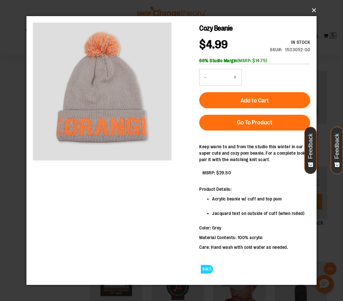
click at [316, 9] on button "×" at bounding box center [173, 10] width 290 height 14
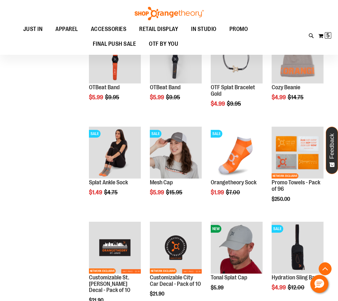
scroll to position [1581, 0]
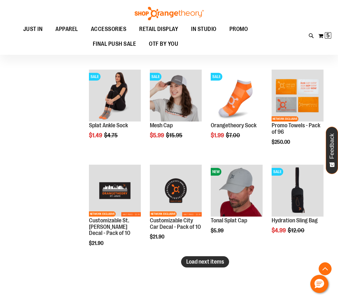
click at [225, 265] on button "Load next items" at bounding box center [205, 262] width 48 height 11
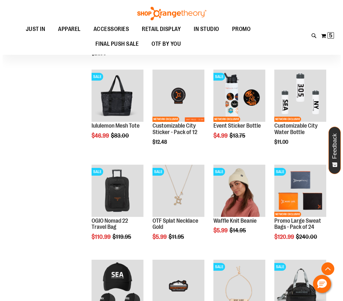
scroll to position [1774, 0]
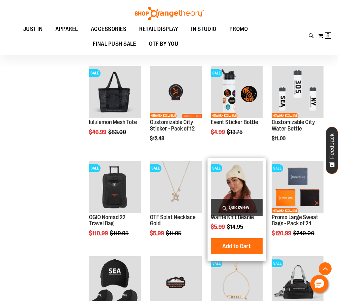
click at [255, 208] on span "Quickview" at bounding box center [237, 207] width 52 height 17
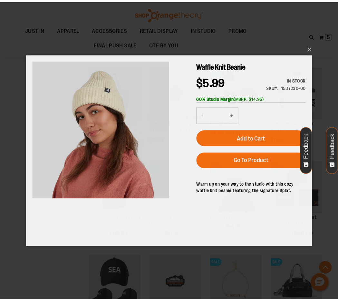
scroll to position [0, 0]
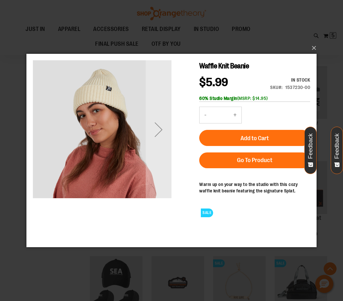
click at [158, 132] on div "Next" at bounding box center [159, 130] width 26 height 26
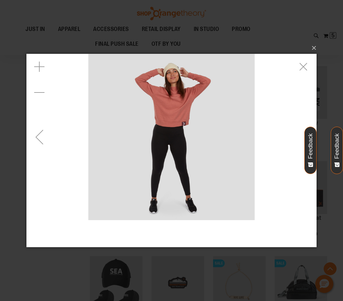
click at [40, 127] on div "Previous" at bounding box center [39, 137] width 26 height 26
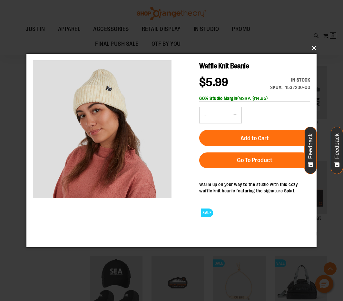
click at [315, 45] on button "×" at bounding box center [173, 48] width 290 height 14
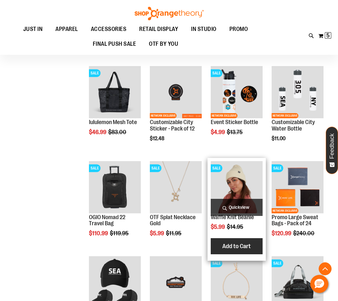
click at [239, 244] on span "Add to Cart" at bounding box center [237, 246] width 28 height 7
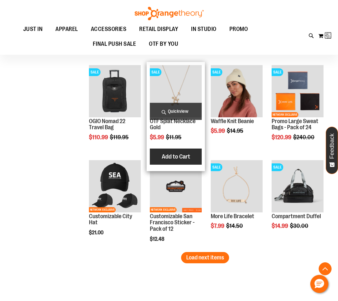
scroll to position [1871, 0]
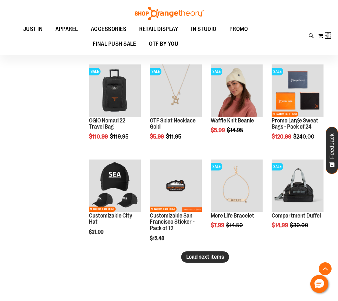
click at [193, 257] on span "Load next items" at bounding box center [205, 257] width 38 height 6
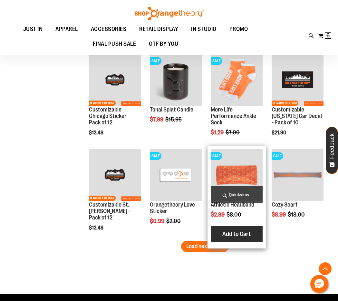
scroll to position [2226, 0]
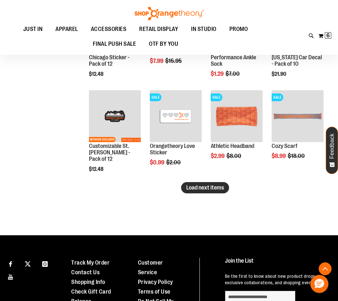
click at [193, 184] on button "Load next items" at bounding box center [205, 187] width 48 height 11
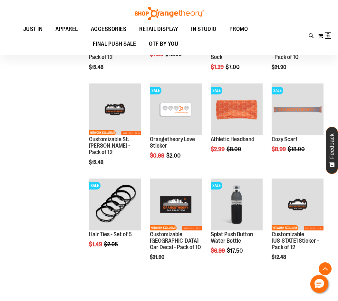
scroll to position [2226, 0]
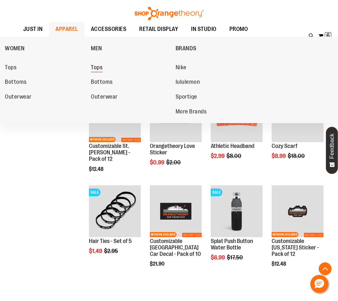
click at [96, 69] on span "Tops" at bounding box center [97, 68] width 12 height 8
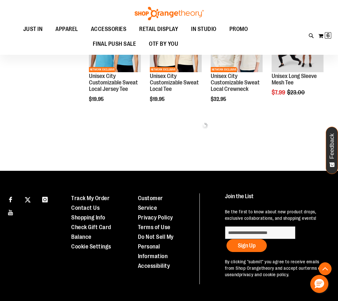
scroll to position [322, 0]
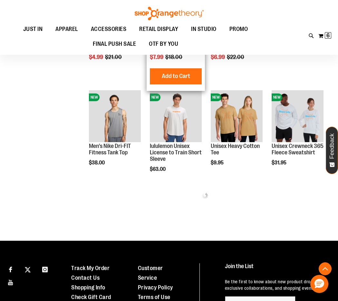
scroll to position [580, 0]
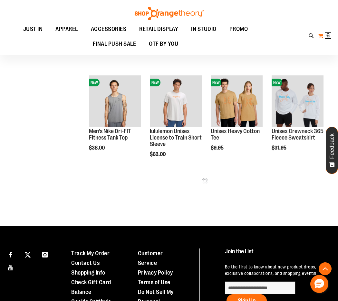
click at [327, 37] on span "6" at bounding box center [328, 35] width 3 height 6
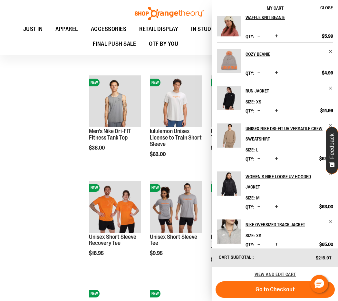
scroll to position [16, 0]
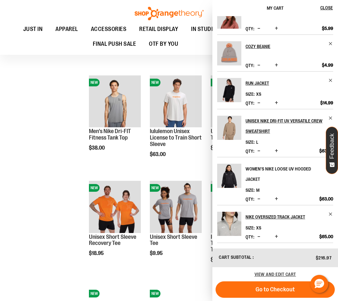
click at [268, 167] on h2 "Women's Nike Loose UV Hooded Jacket" at bounding box center [285, 174] width 79 height 21
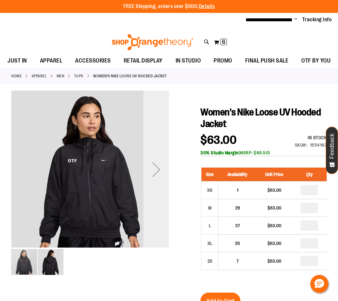
click at [160, 172] on div "Next" at bounding box center [157, 170] width 26 height 26
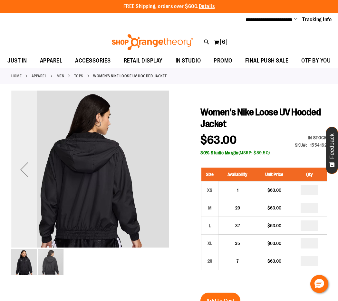
click at [22, 172] on div "Previous" at bounding box center [24, 170] width 26 height 26
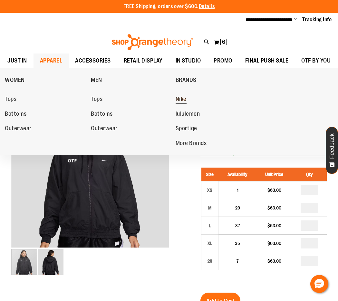
click at [181, 96] on span "Nike" at bounding box center [181, 100] width 11 height 8
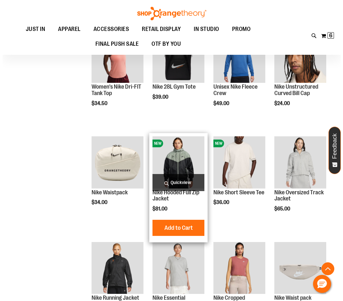
scroll to position [322, 0]
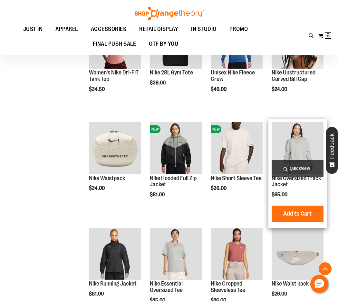
click at [290, 170] on span "Quickview" at bounding box center [298, 168] width 52 height 17
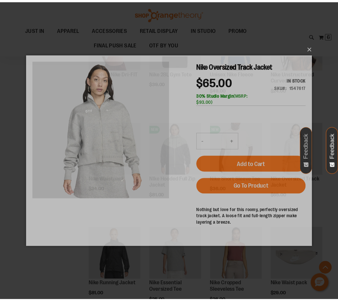
scroll to position [0, 0]
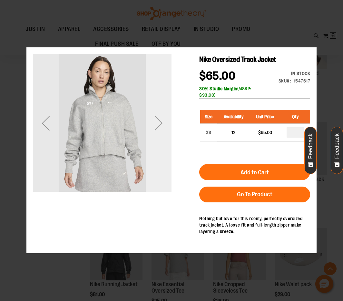
click at [159, 126] on div "Next" at bounding box center [159, 123] width 26 height 26
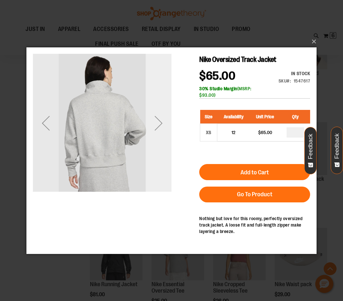
click at [159, 126] on div "Next" at bounding box center [159, 123] width 26 height 26
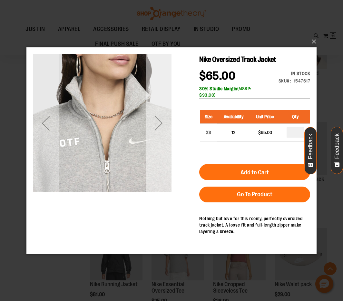
click at [159, 126] on div "Next" at bounding box center [159, 123] width 26 height 26
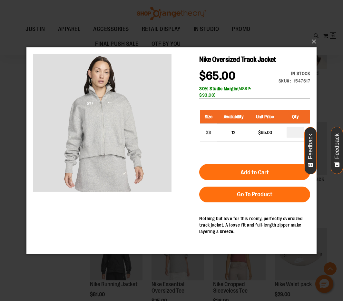
click at [243, 18] on div "×" at bounding box center [171, 150] width 343 height 301
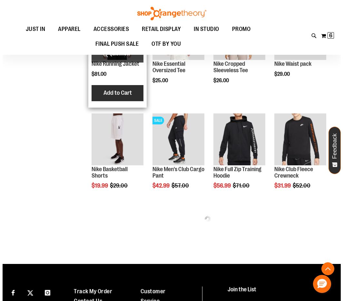
scroll to position [548, 0]
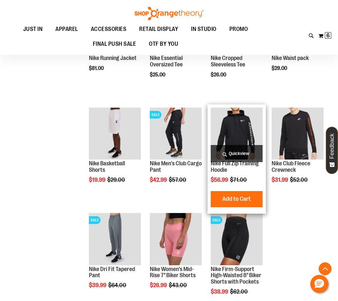
click at [248, 151] on span "Quickview" at bounding box center [237, 153] width 52 height 17
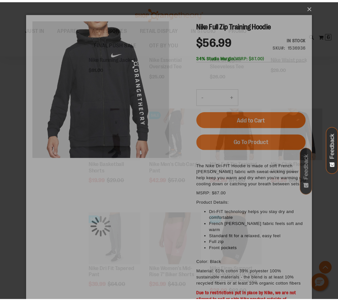
scroll to position [0, 0]
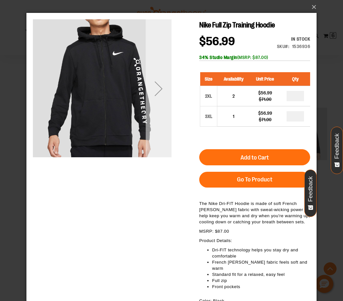
click at [154, 88] on div "Next" at bounding box center [159, 89] width 26 height 26
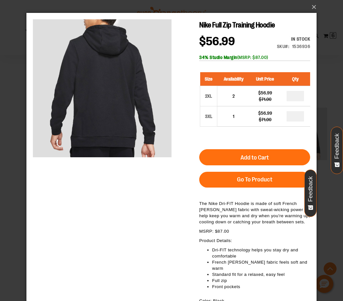
click at [326, 87] on div "×" at bounding box center [171, 150] width 343 height 301
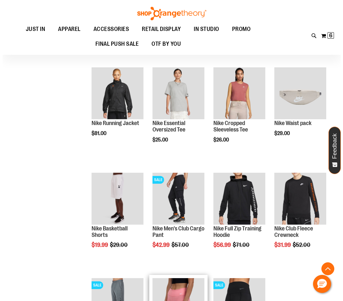
scroll to position [451, 0]
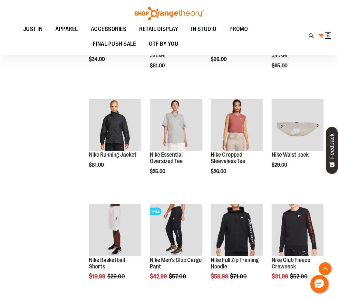
click at [329, 37] on span "6" at bounding box center [328, 35] width 3 height 6
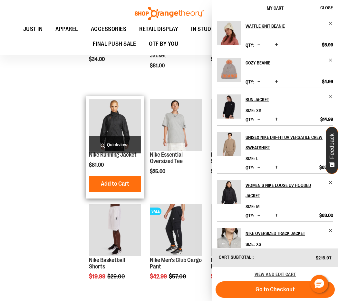
click at [113, 139] on span "Quickview" at bounding box center [115, 144] width 52 height 17
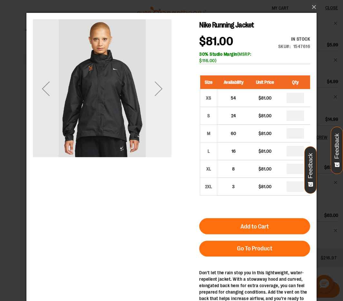
click at [160, 87] on div "Next" at bounding box center [159, 89] width 26 height 26
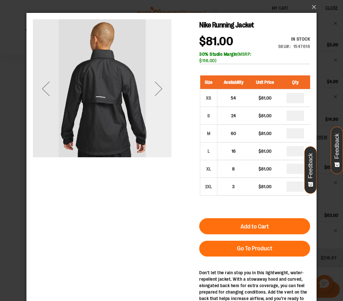
click at [161, 87] on div "Next" at bounding box center [159, 89] width 26 height 26
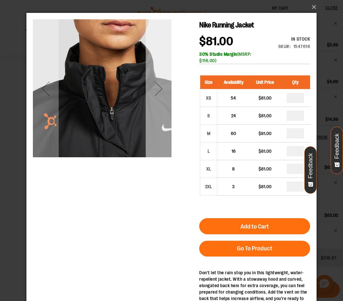
click at [161, 87] on div "Next" at bounding box center [159, 89] width 26 height 26
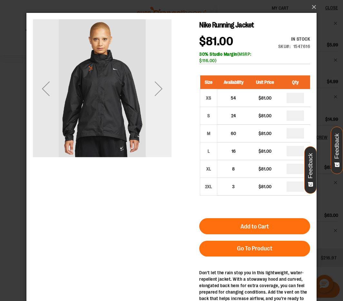
click at [161, 87] on div "Next" at bounding box center [159, 89] width 26 height 26
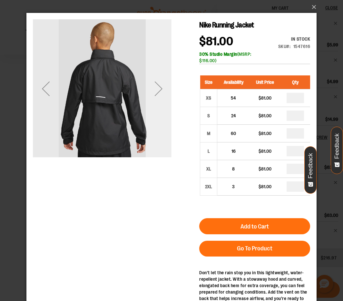
click at [161, 87] on div "Next" at bounding box center [159, 89] width 26 height 26
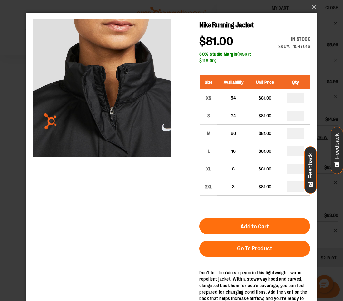
click at [11, 107] on div "×" at bounding box center [171, 150] width 343 height 301
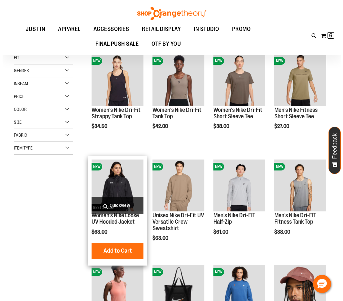
scroll to position [64, 0]
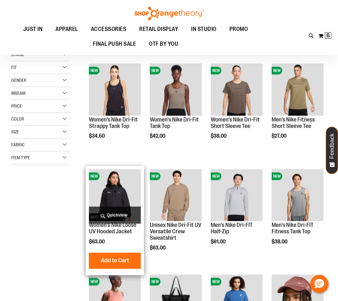
click at [117, 219] on span "Quickview" at bounding box center [115, 215] width 52 height 17
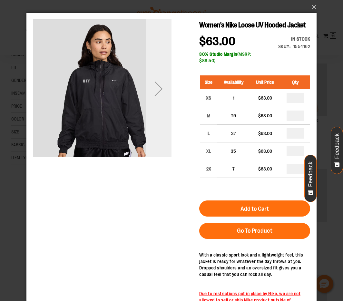
click at [159, 91] on div "Next" at bounding box center [159, 89] width 26 height 26
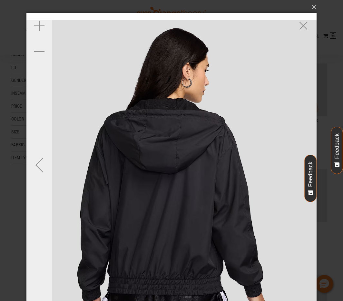
click at [36, 163] on div "Previous" at bounding box center [39, 165] width 26 height 26
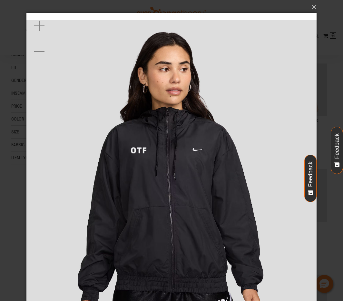
click at [2, 180] on div "×" at bounding box center [171, 150] width 343 height 301
